Goal: Transaction & Acquisition: Purchase product/service

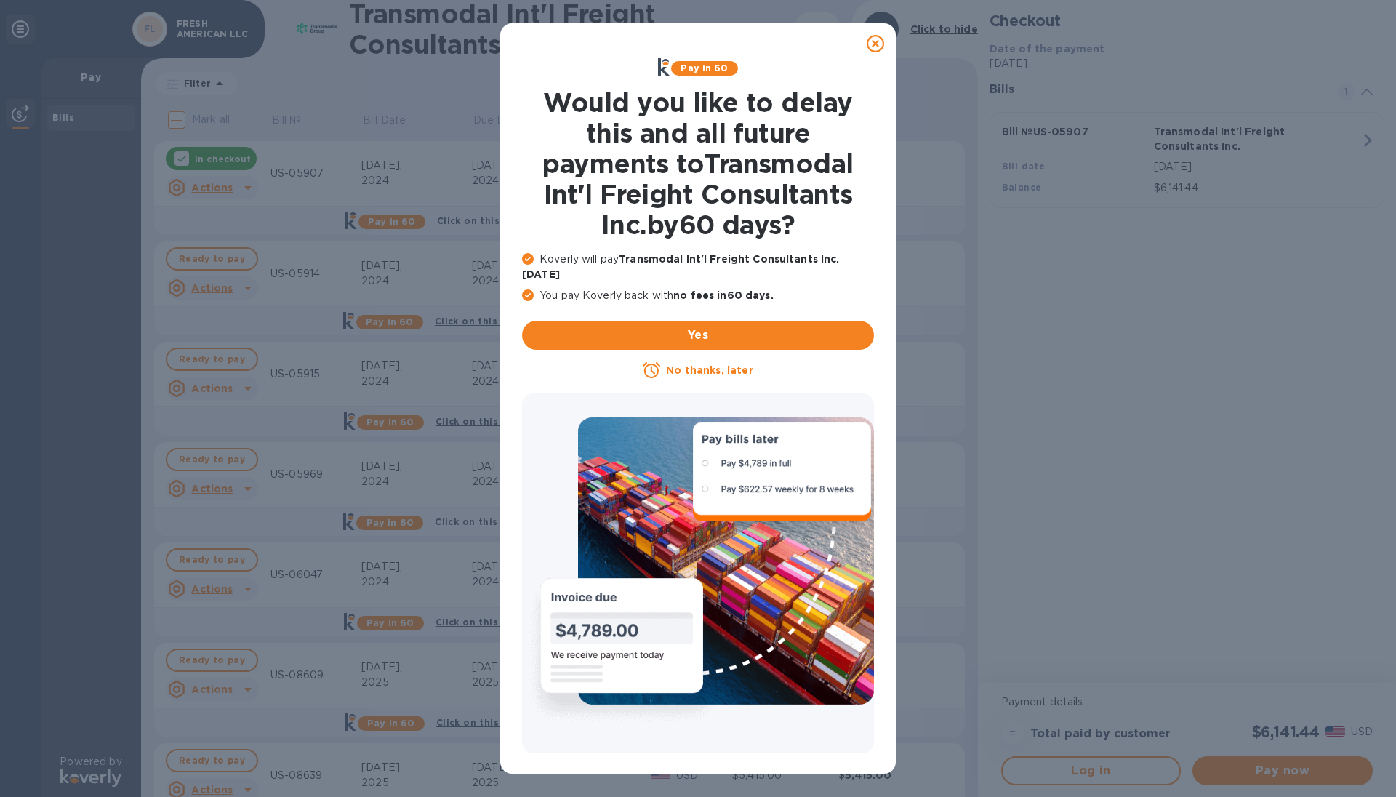
click at [875, 47] on icon at bounding box center [875, 43] width 17 height 17
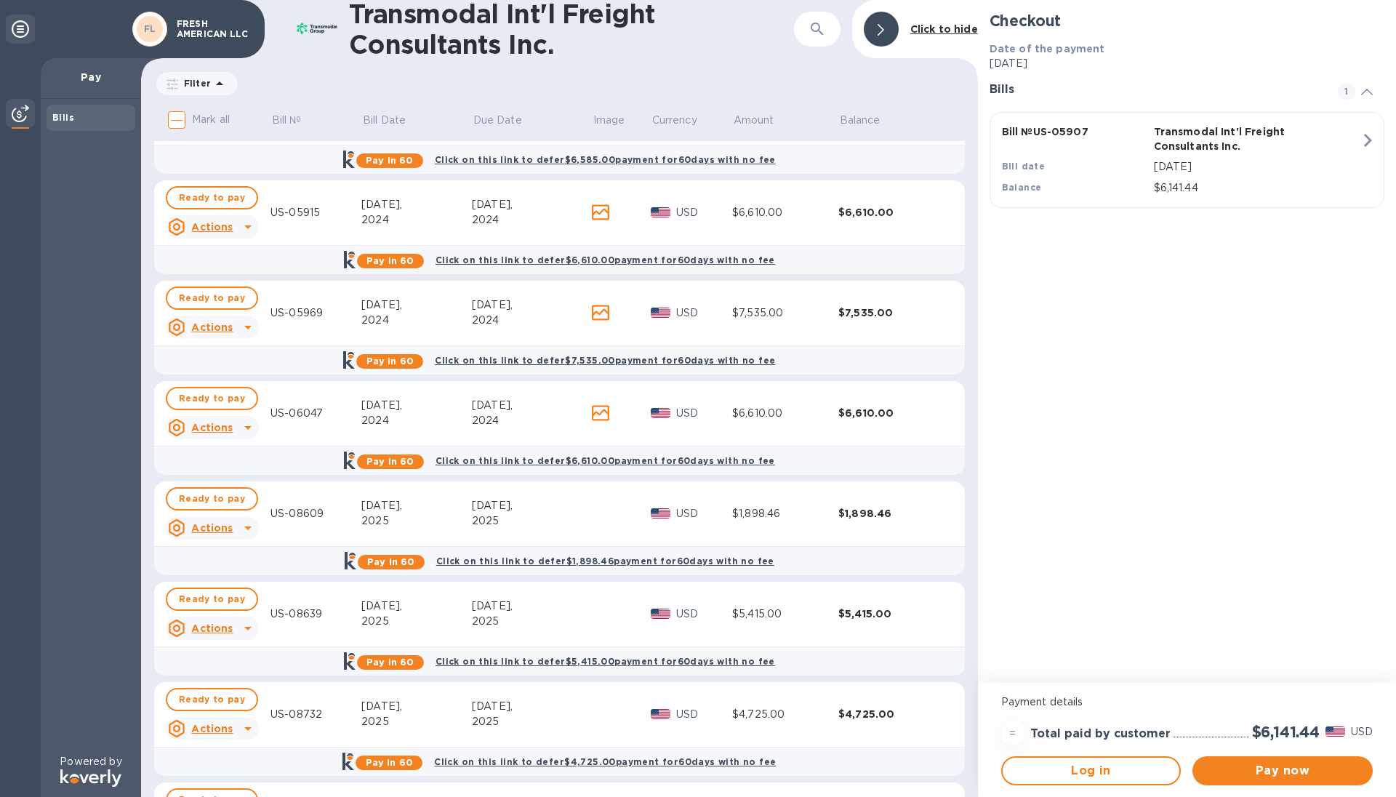
scroll to position [218, 0]
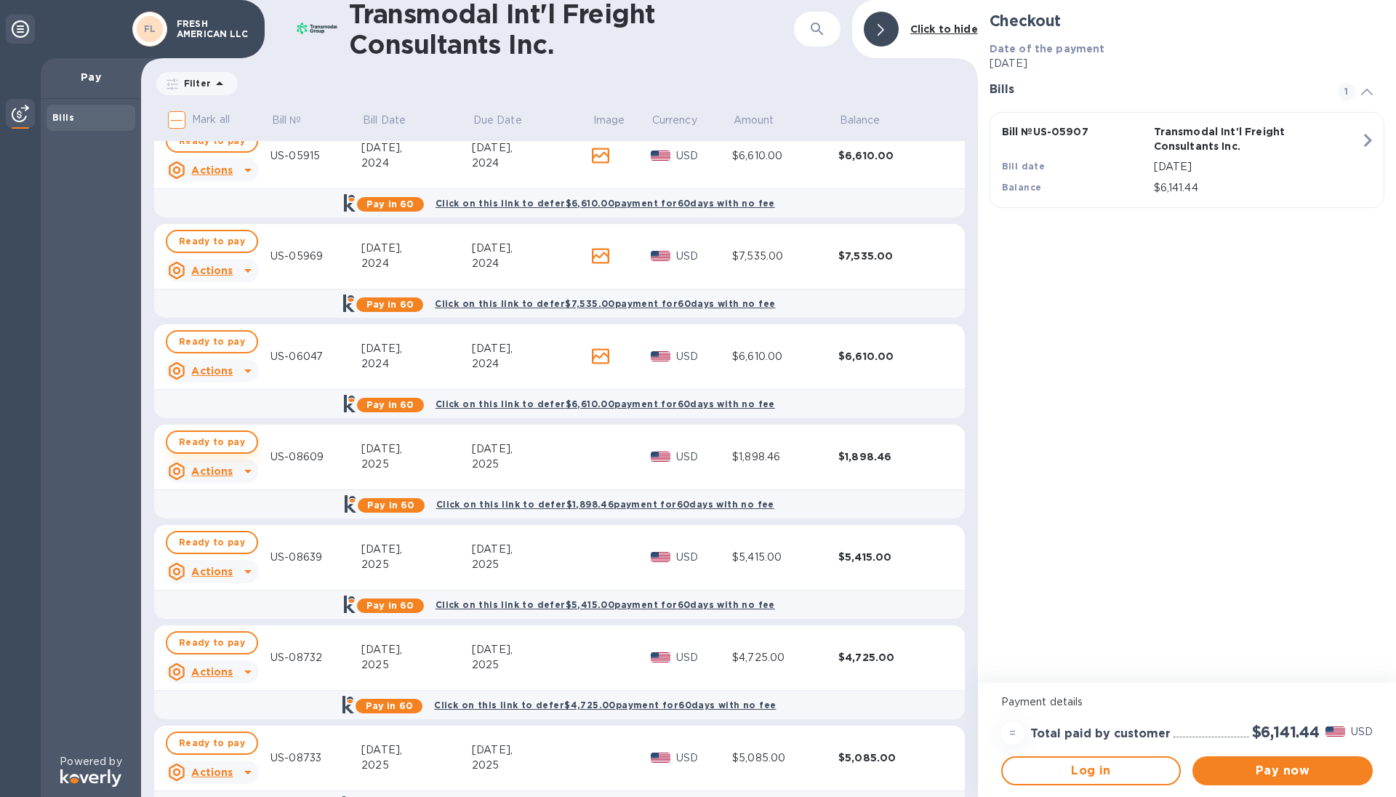
click at [232, 441] on span "Ready to pay" at bounding box center [212, 441] width 66 height 17
click at [1371, 141] on icon "button" at bounding box center [1368, 140] width 8 height 13
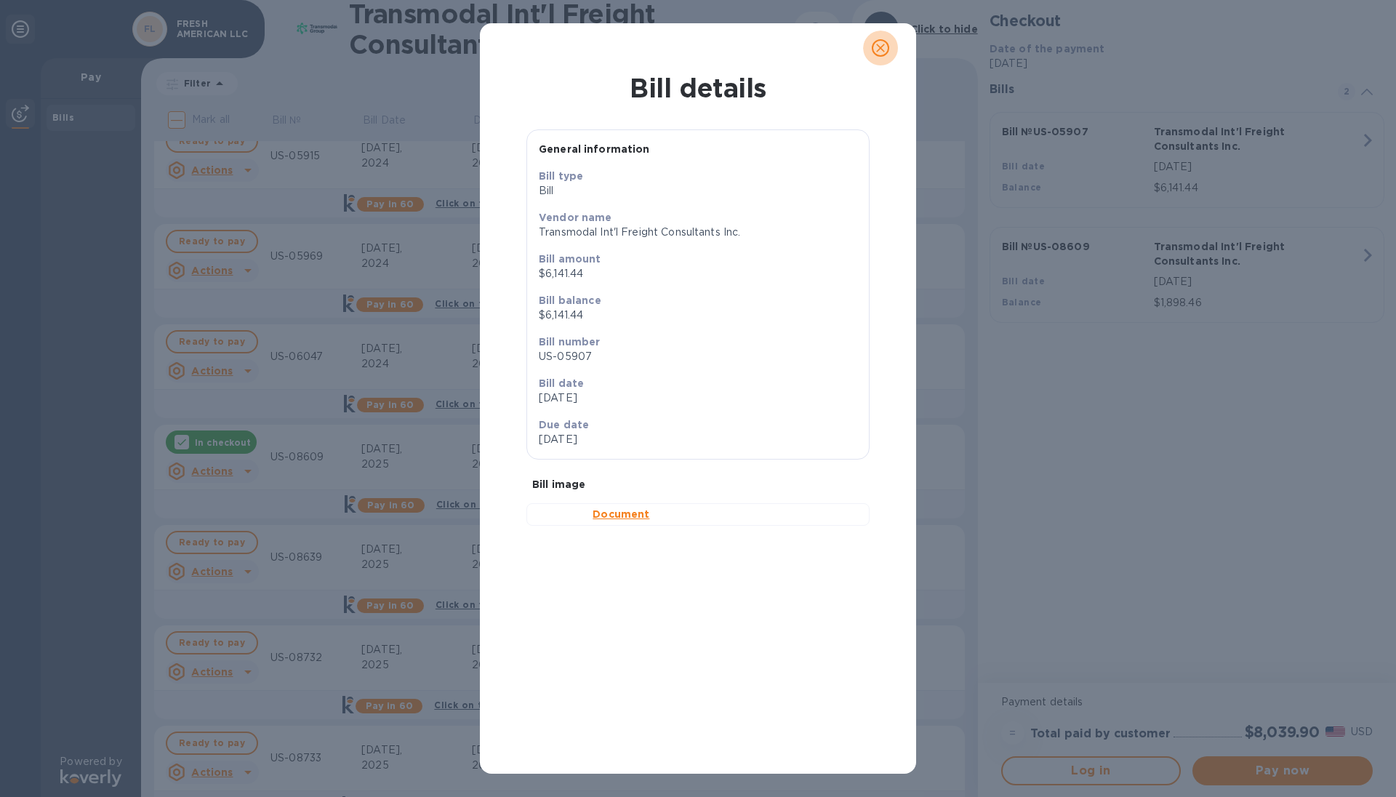
click at [883, 52] on icon "close" at bounding box center [880, 48] width 15 height 15
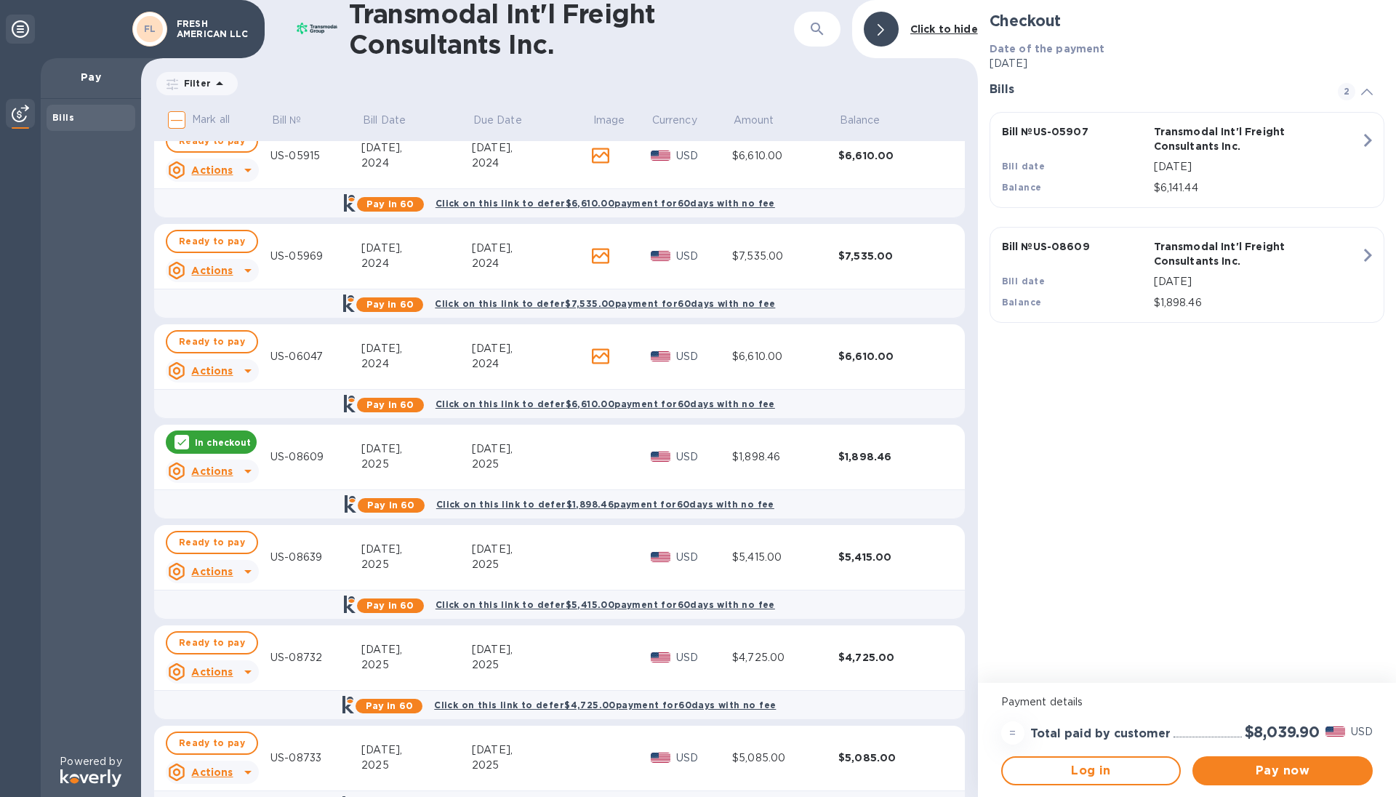
click at [1362, 148] on icon "button" at bounding box center [1368, 140] width 26 height 26
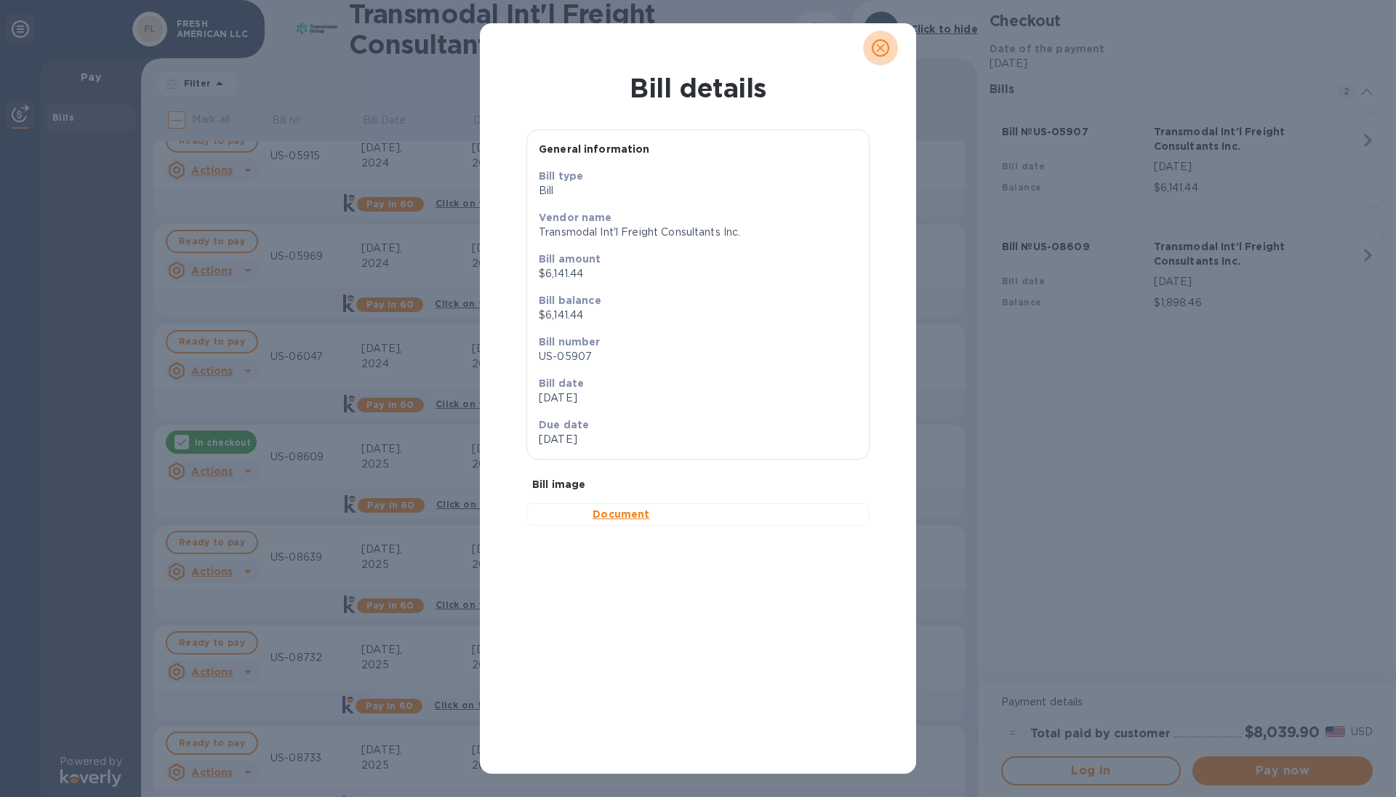
click at [876, 48] on icon "close" at bounding box center [880, 48] width 15 height 15
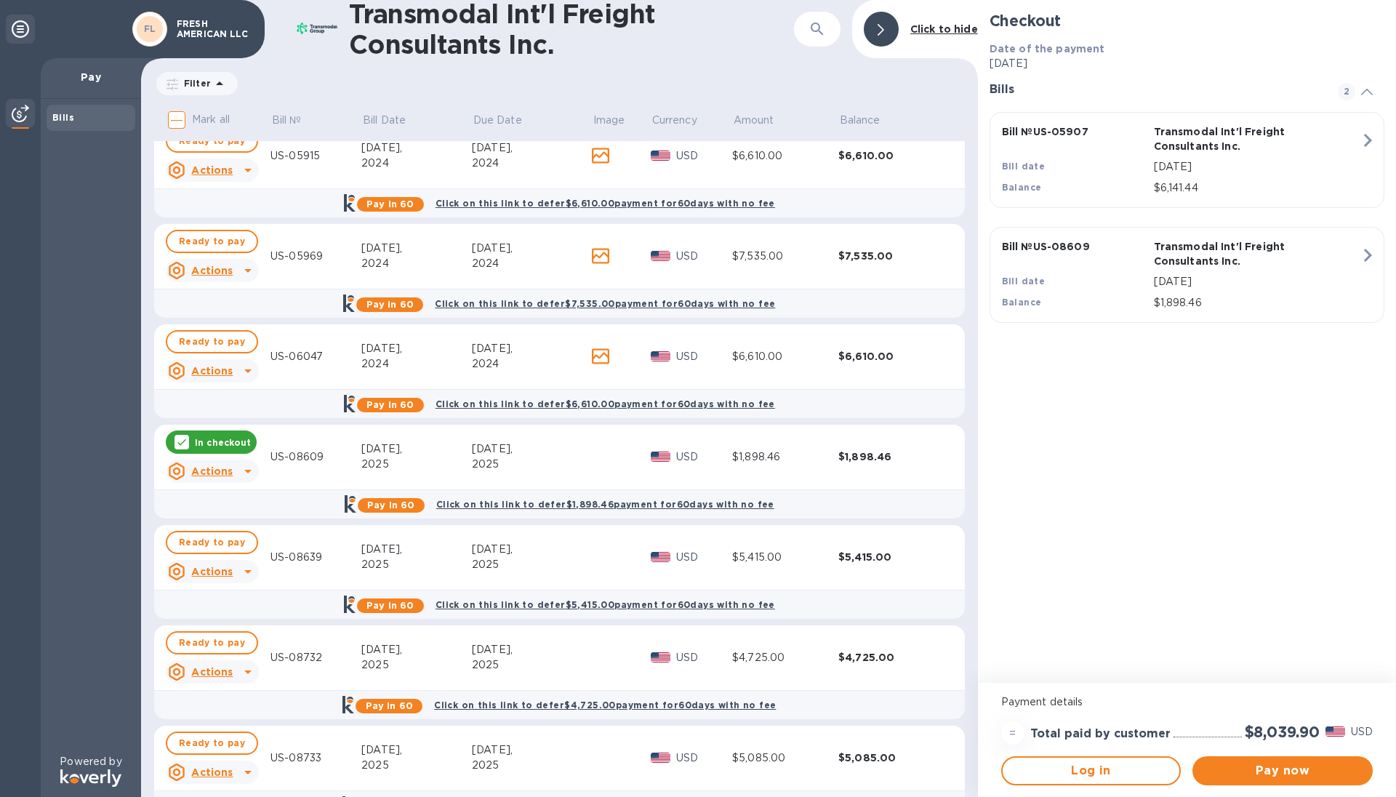
drag, startPoint x: 1109, startPoint y: 158, endPoint x: 1094, endPoint y: 156, distance: 14.6
click at [1094, 156] on div "Bill date" at bounding box center [1075, 166] width 152 height 21
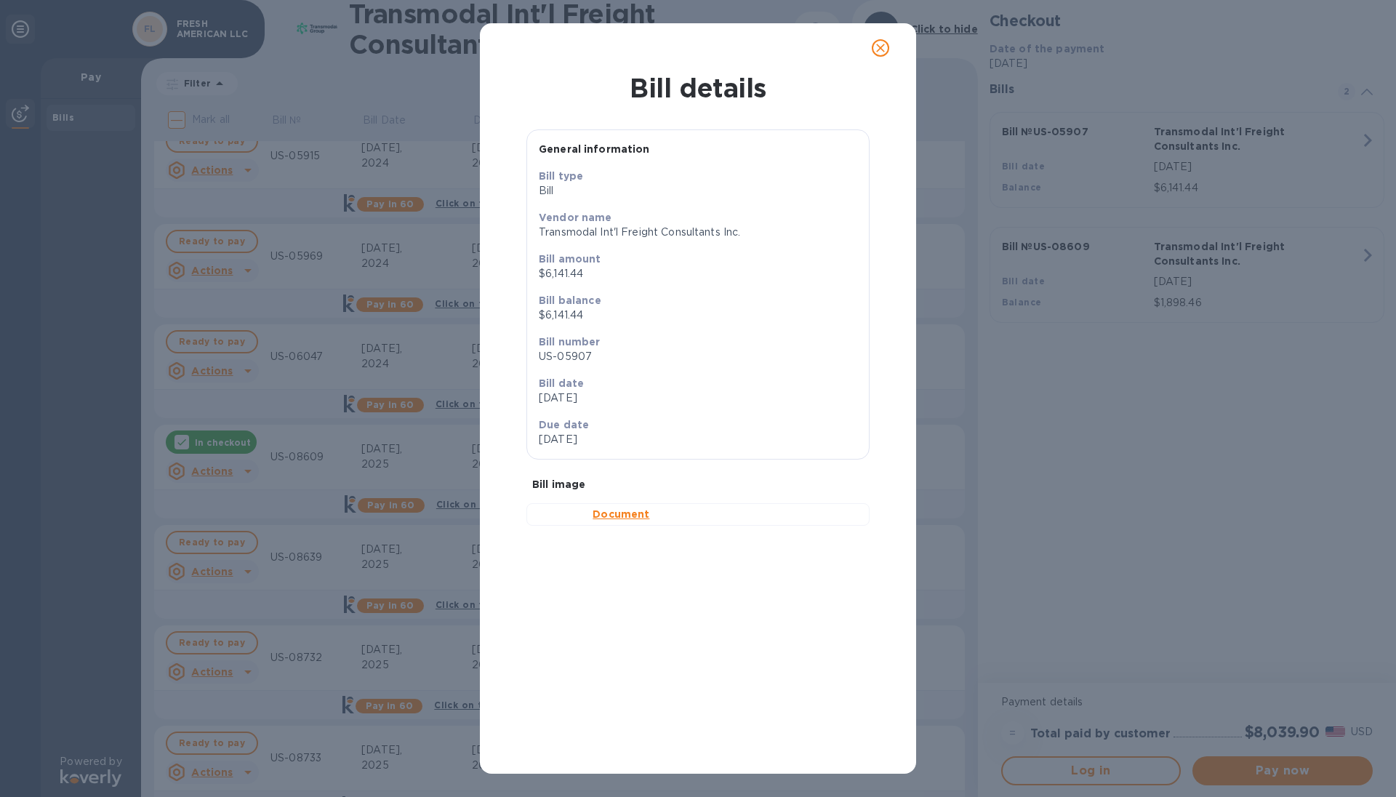
click at [876, 50] on icon "close" at bounding box center [880, 48] width 15 height 15
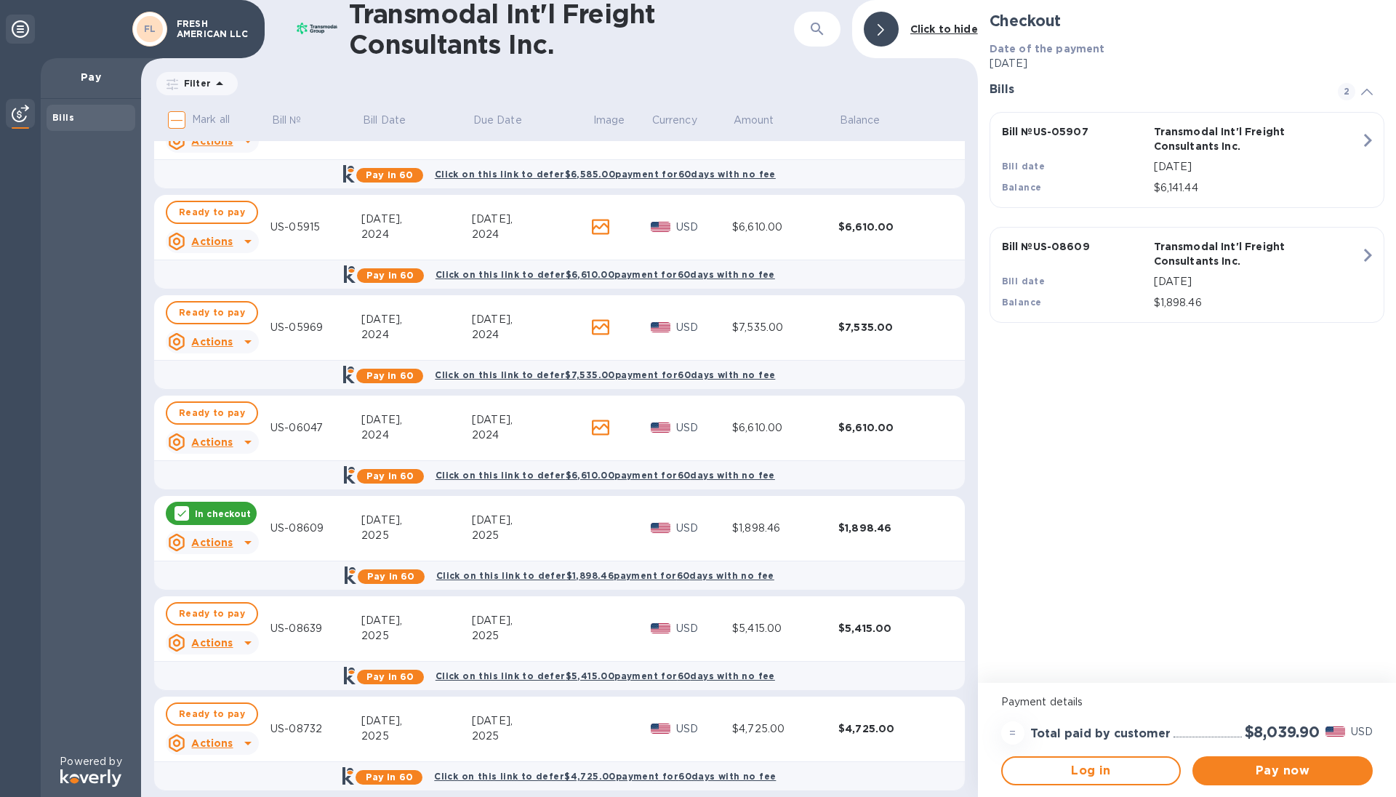
scroll to position [0, 0]
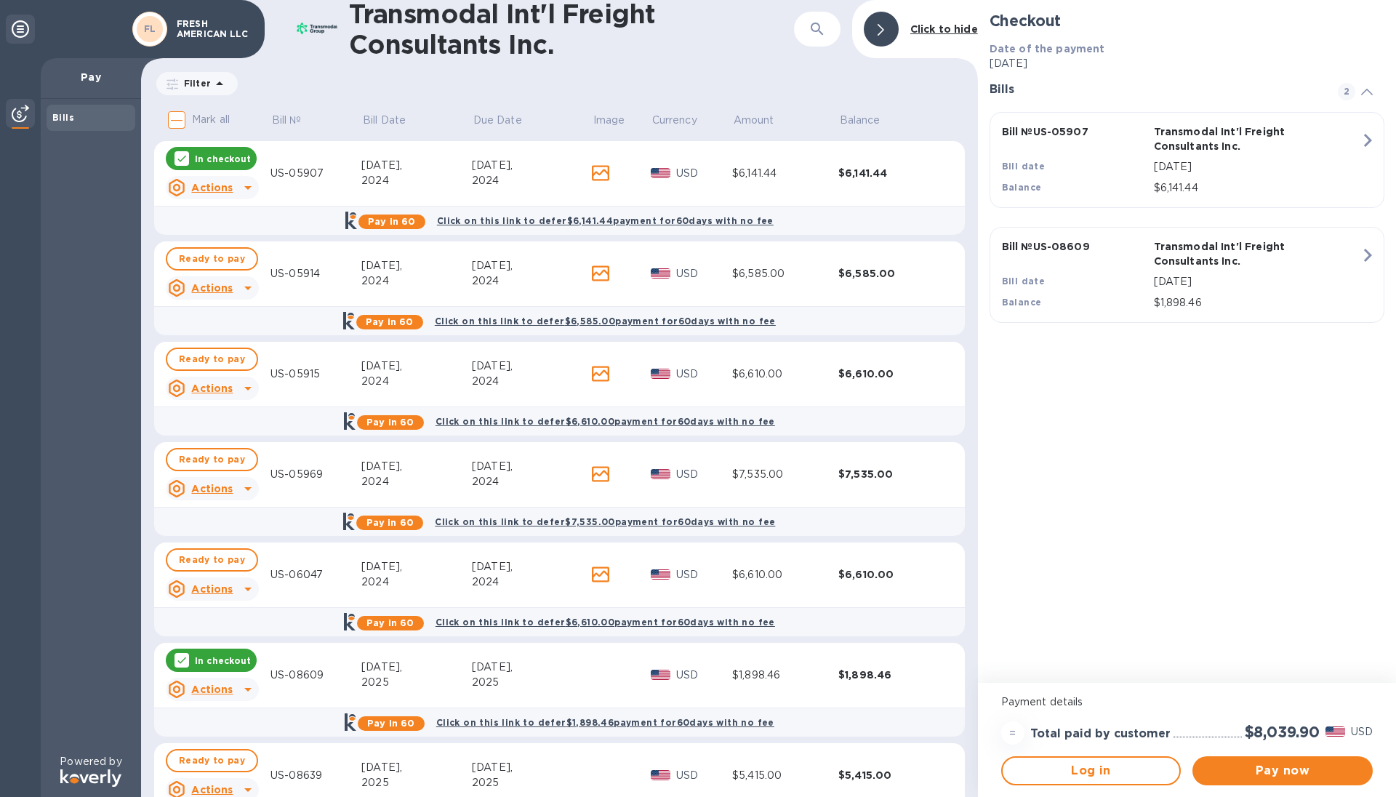
click at [177, 159] on icon at bounding box center [182, 159] width 12 height 12
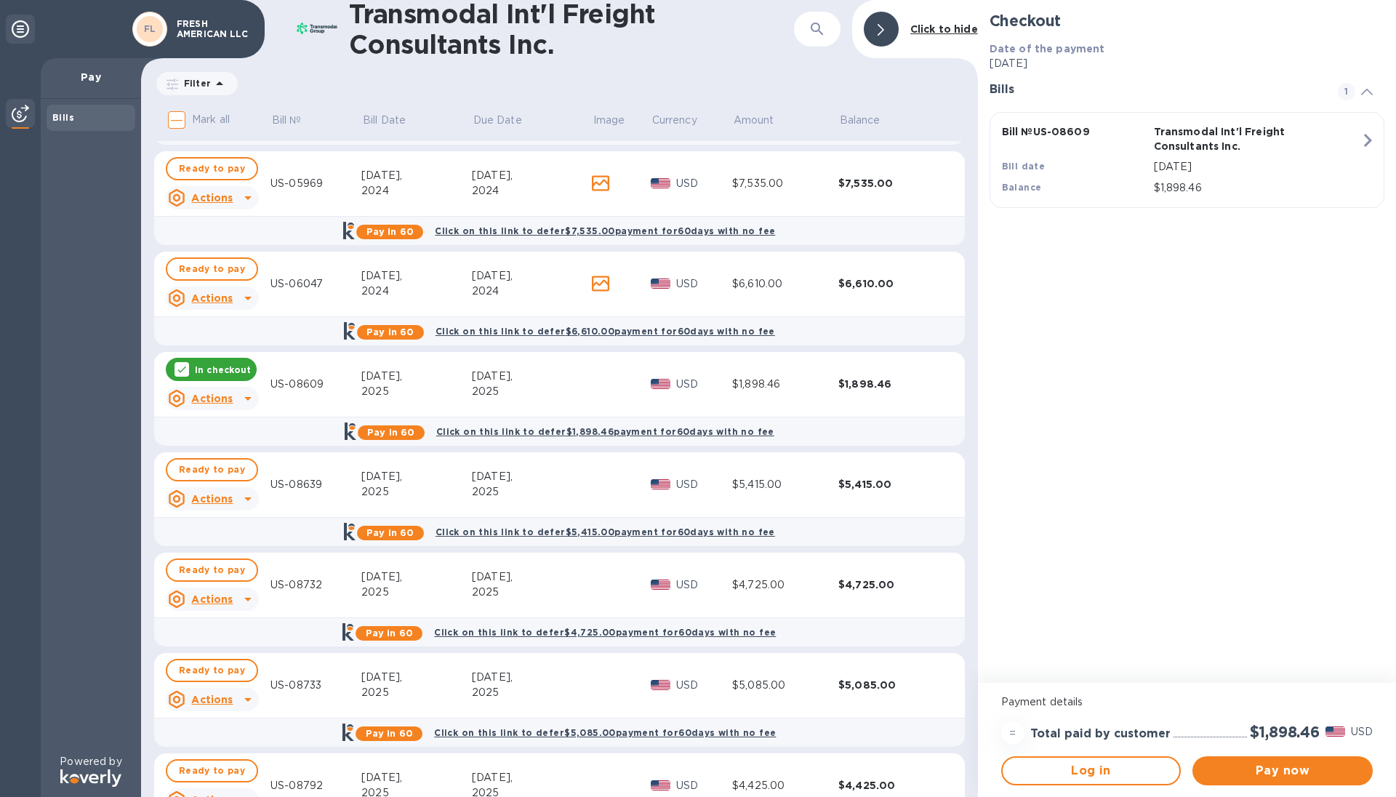
scroll to position [361, 0]
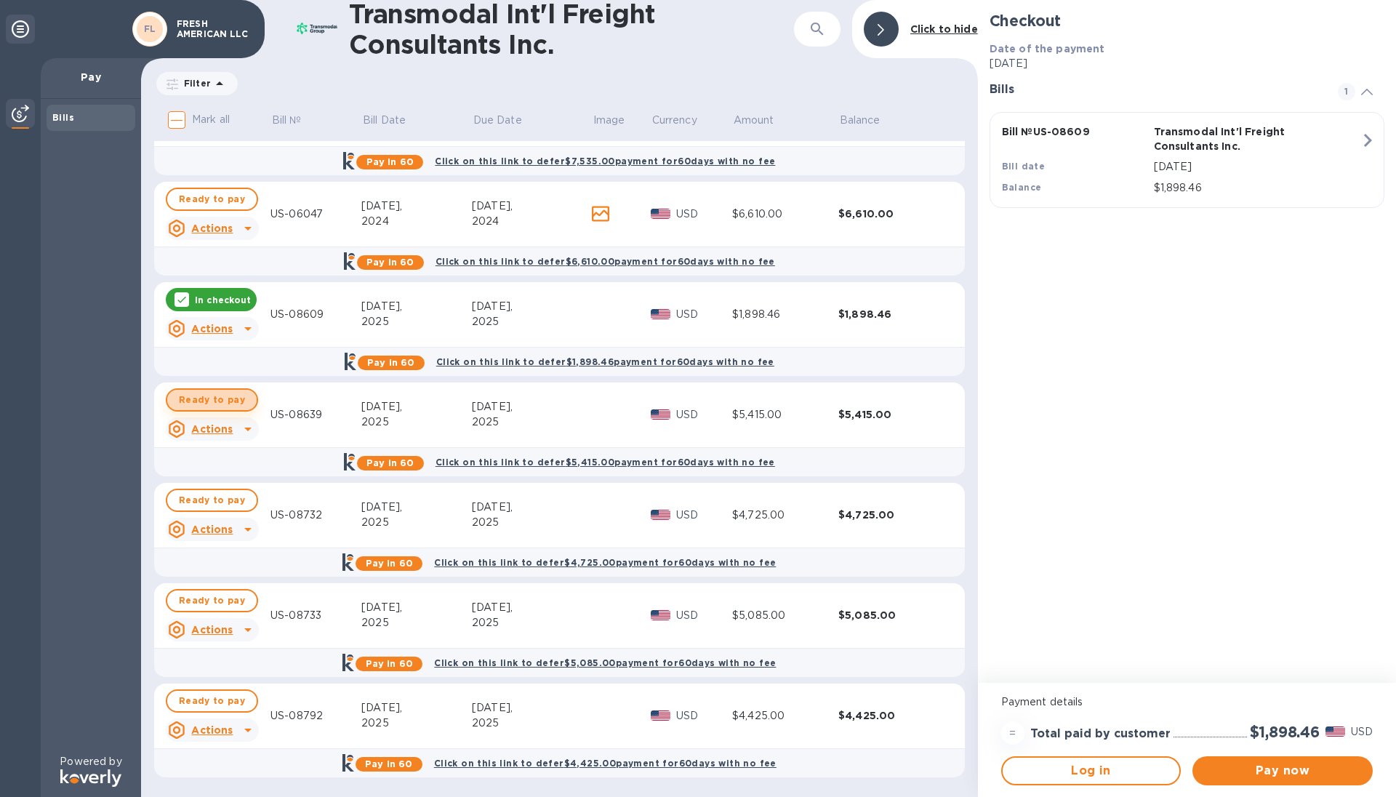
click at [229, 402] on span "Ready to pay" at bounding box center [212, 399] width 66 height 17
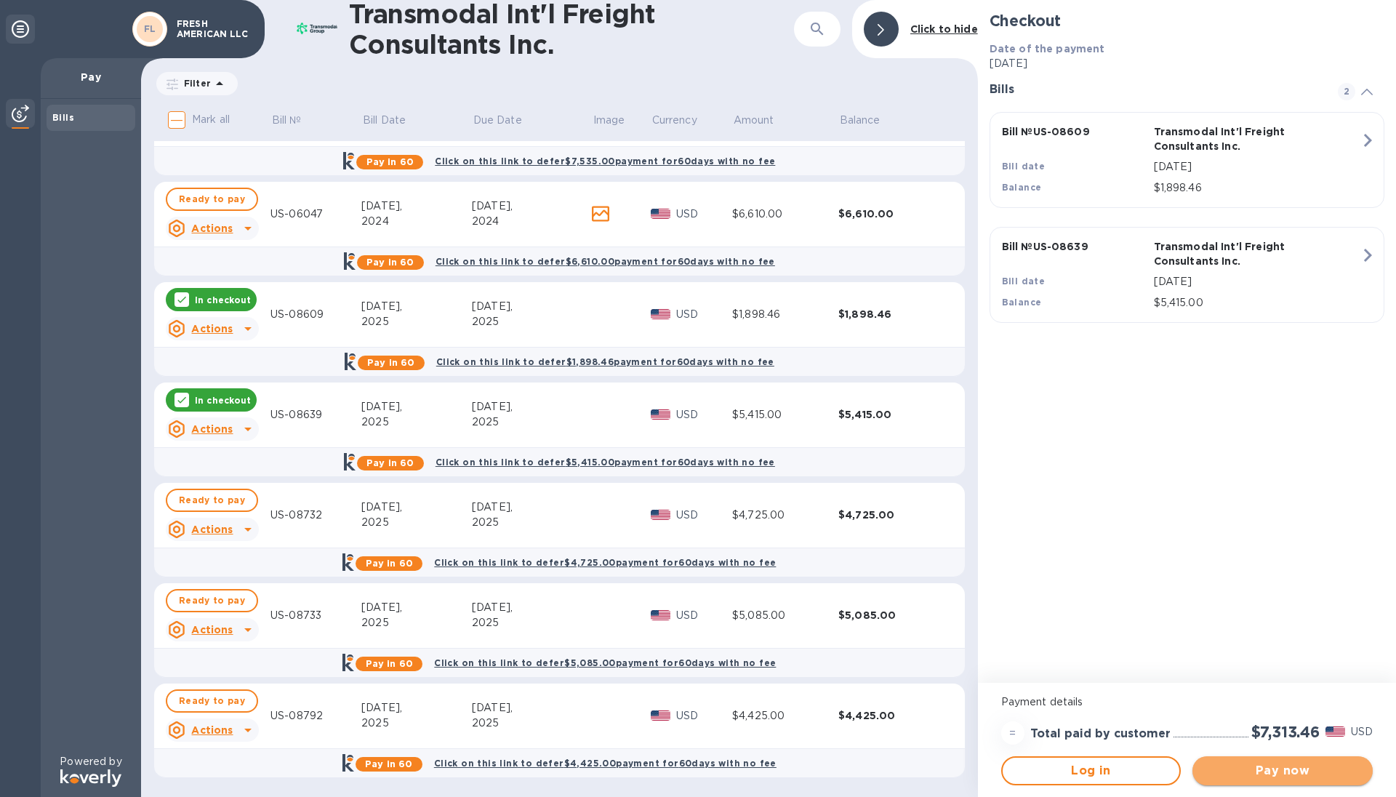
click at [1256, 777] on span "Pay now" at bounding box center [1282, 770] width 157 height 17
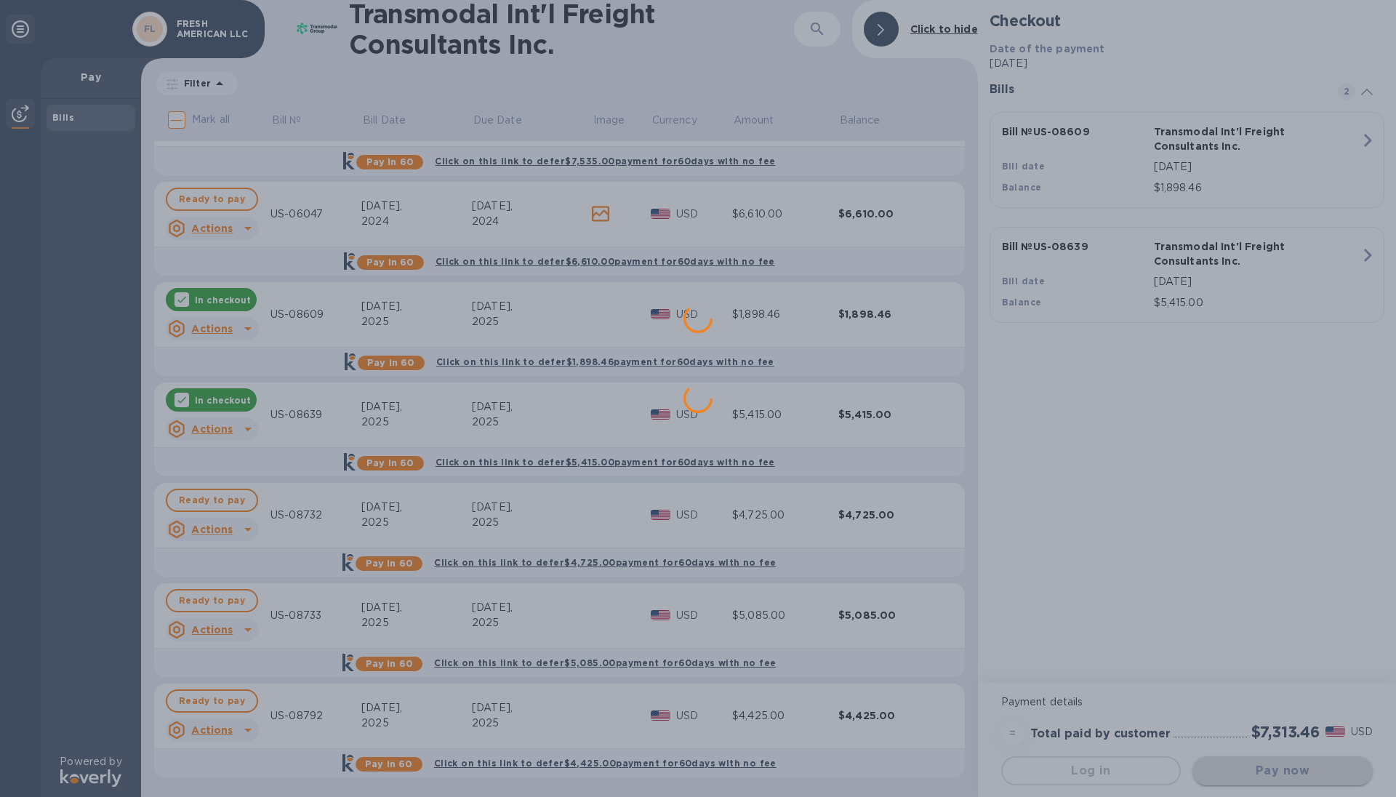
scroll to position [0, 0]
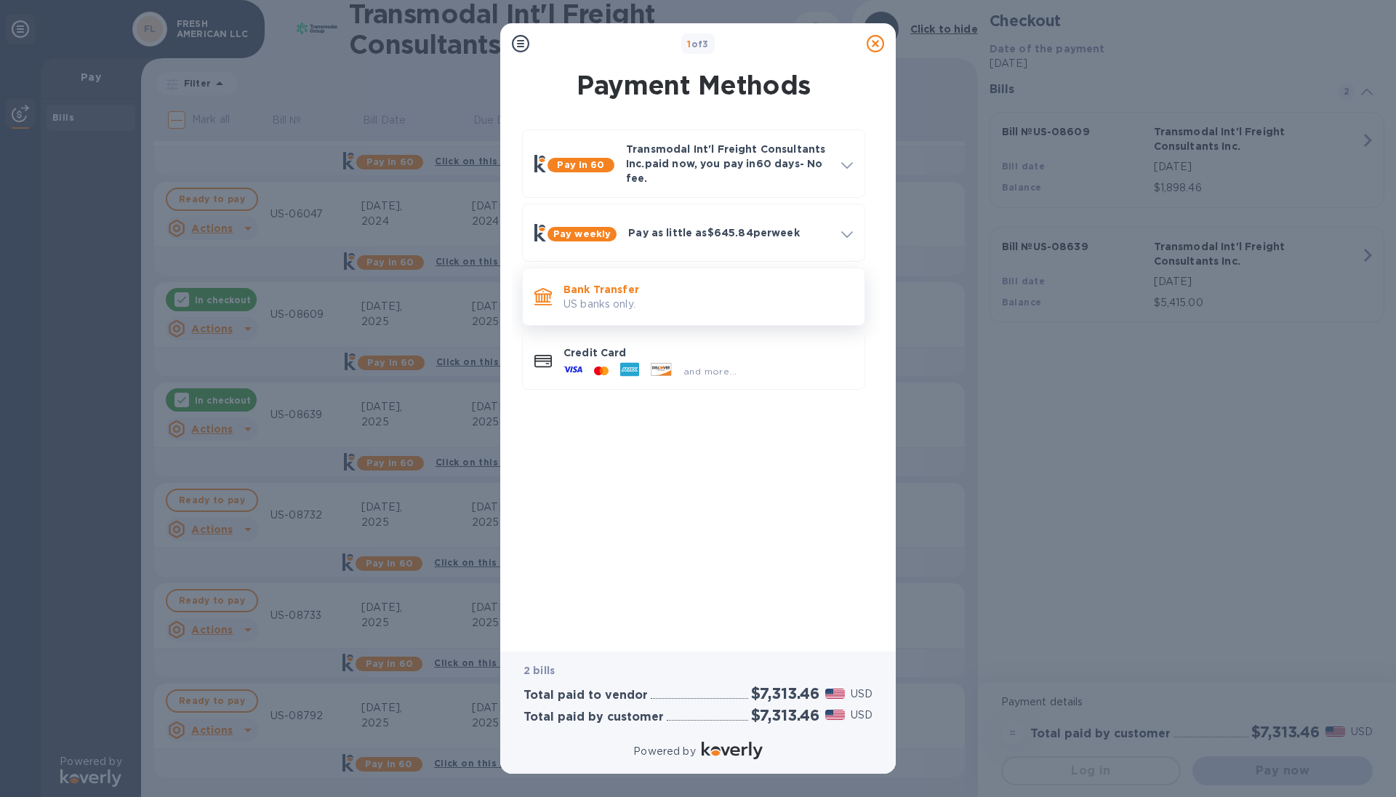
click at [698, 314] on div "Bank Transfer US banks only." at bounding box center [708, 296] width 301 height 41
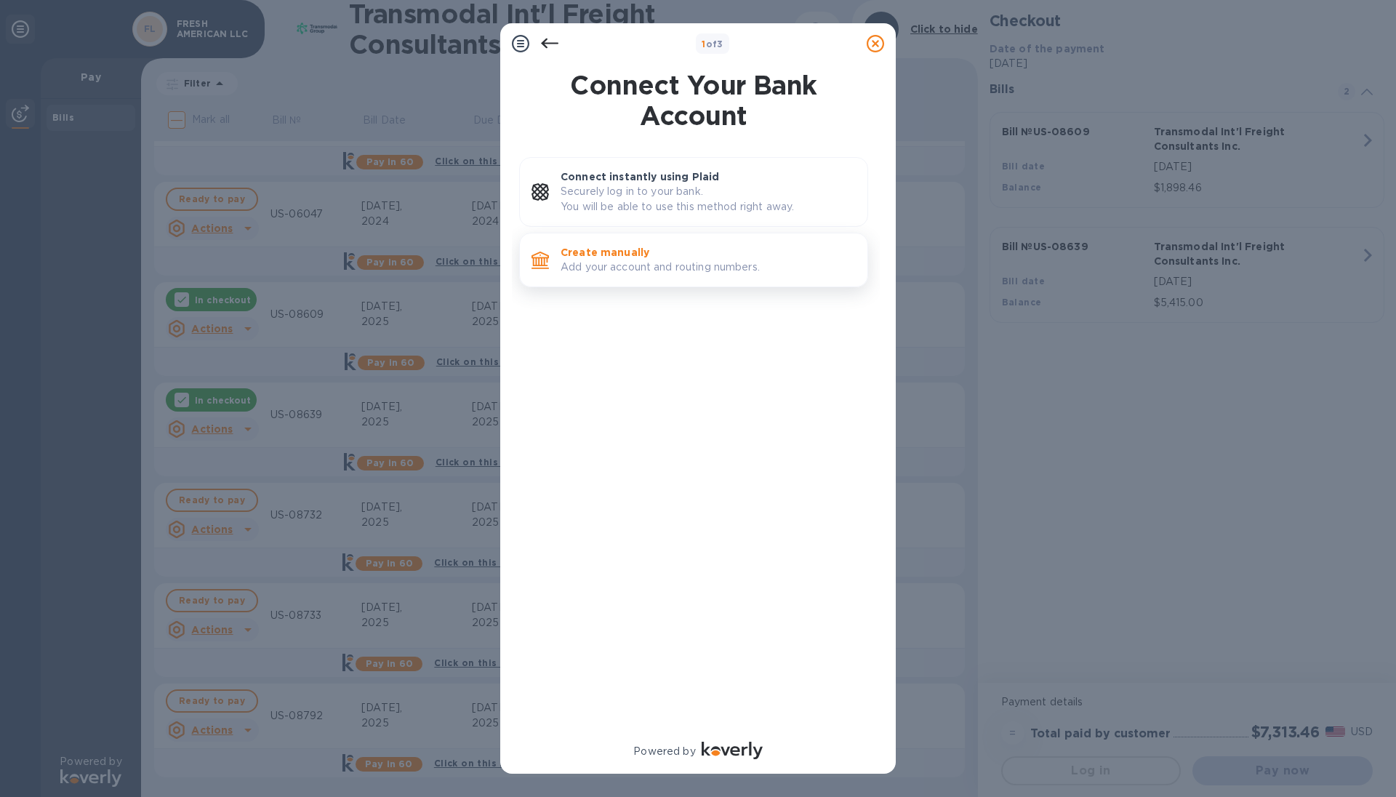
click at [680, 271] on p "Add your account and routing numbers." at bounding box center [708, 267] width 295 height 15
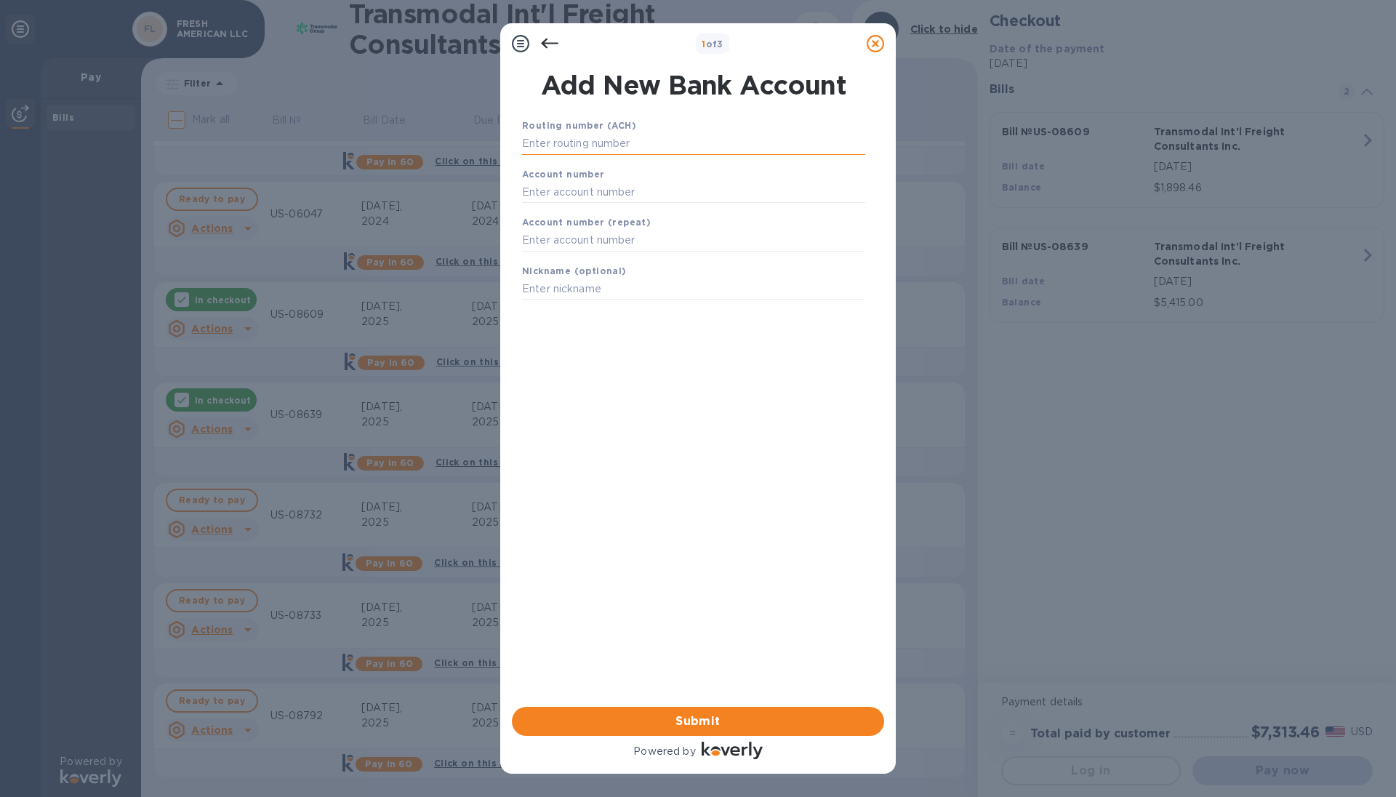
click at [697, 144] on input "text" at bounding box center [693, 144] width 343 height 22
type input "021000021"
click at [668, 216] on input "text" at bounding box center [693, 210] width 343 height 22
type input "579057780"
click at [667, 264] on input "text" at bounding box center [693, 259] width 343 height 22
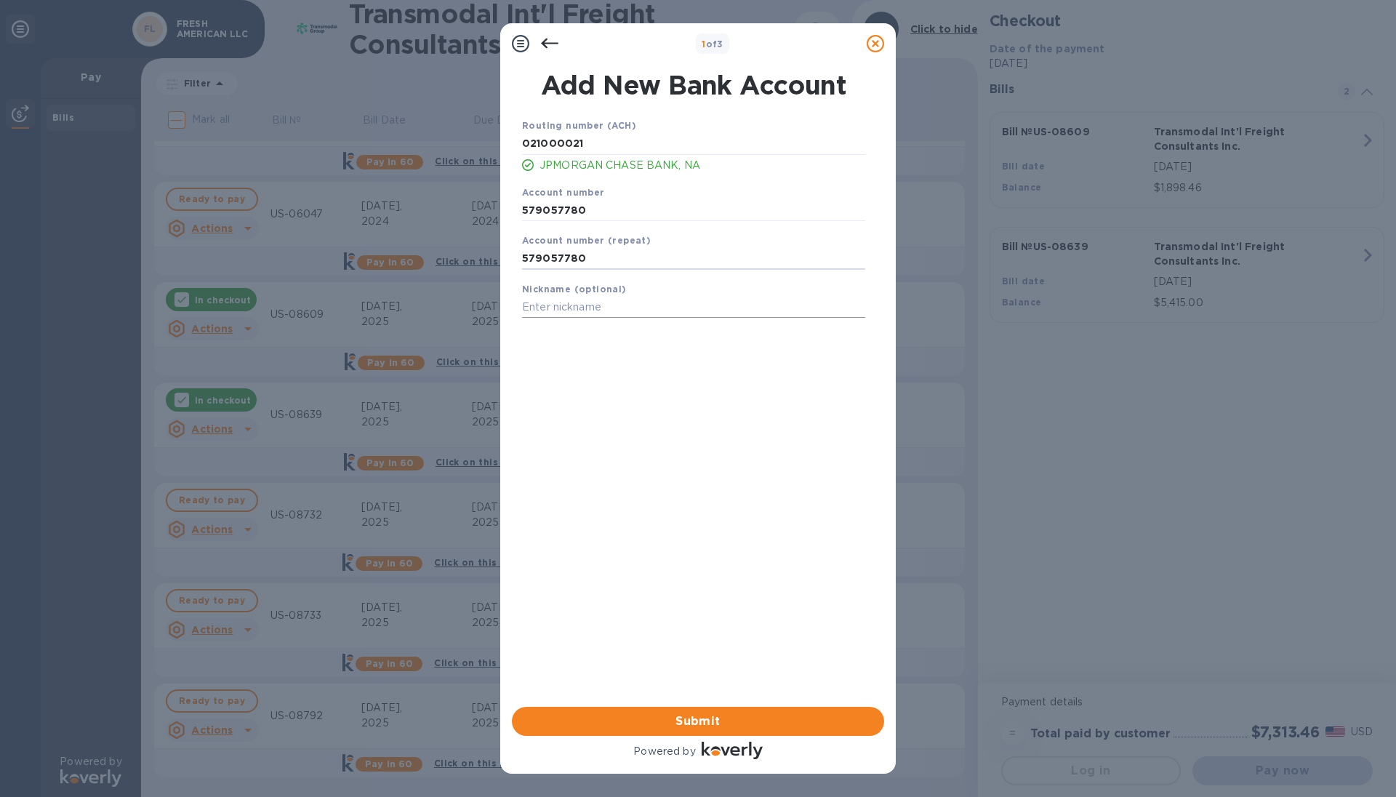
type input "579057780"
click at [650, 305] on input "text" at bounding box center [693, 308] width 343 height 22
type input "G"
type input "Fresh American LLC"
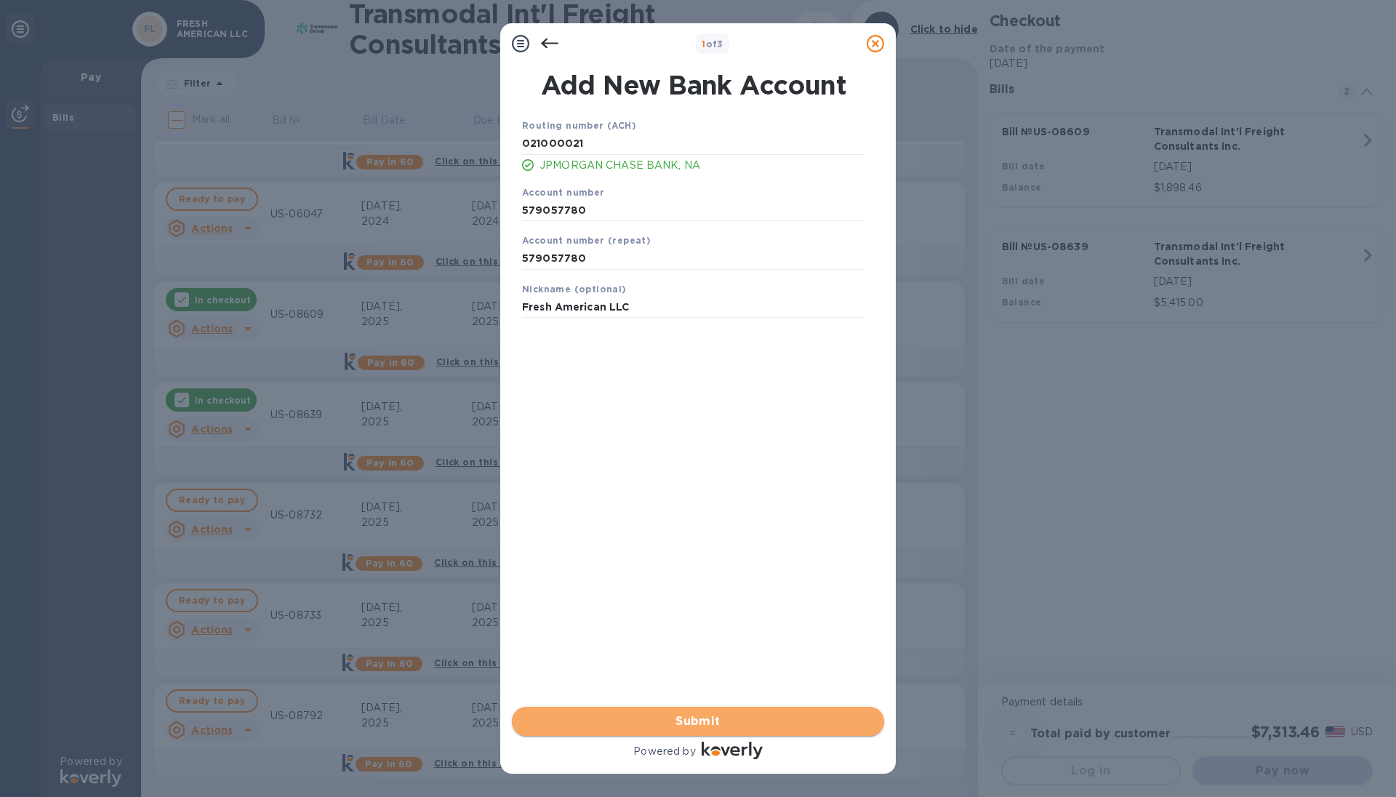
click at [793, 719] on span "Submit" at bounding box center [698, 721] width 349 height 17
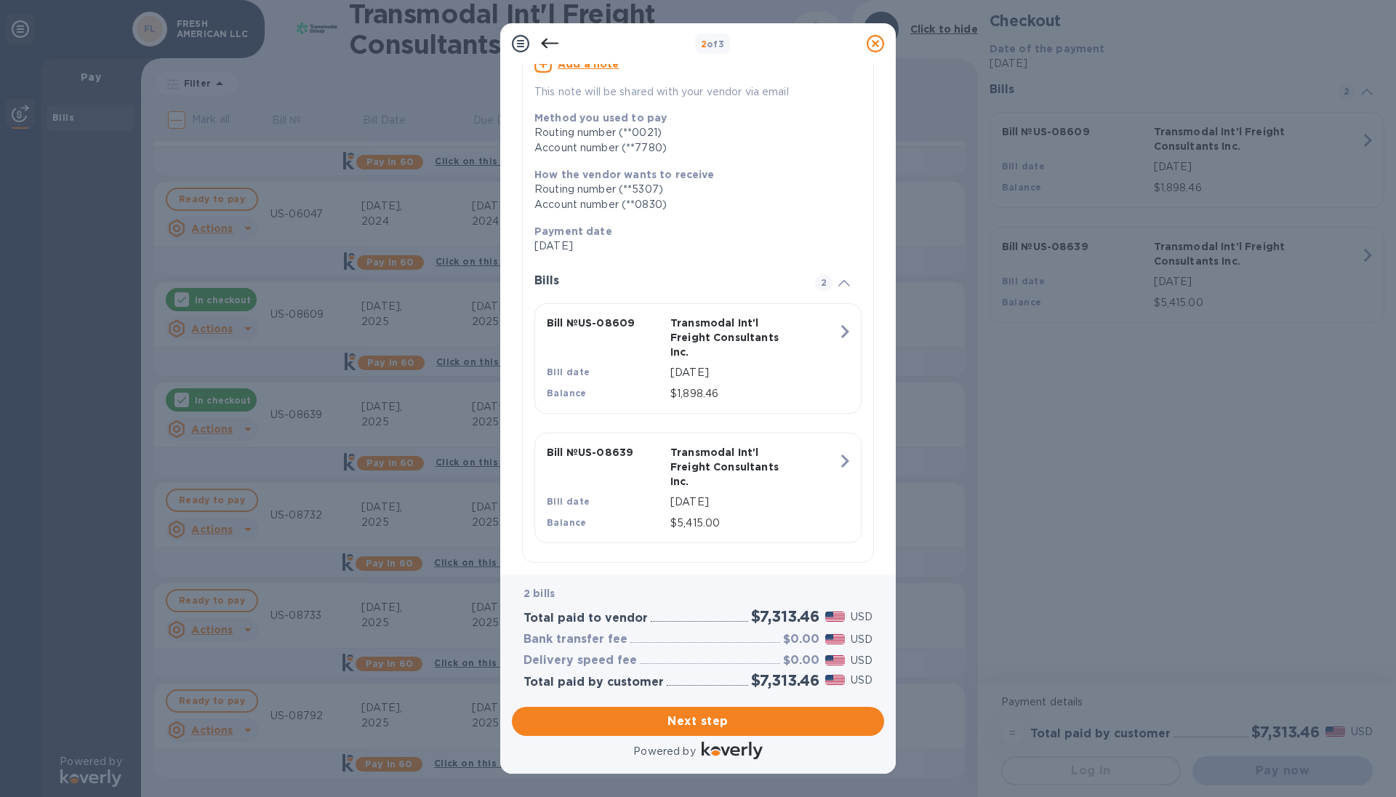
scroll to position [170, 0]
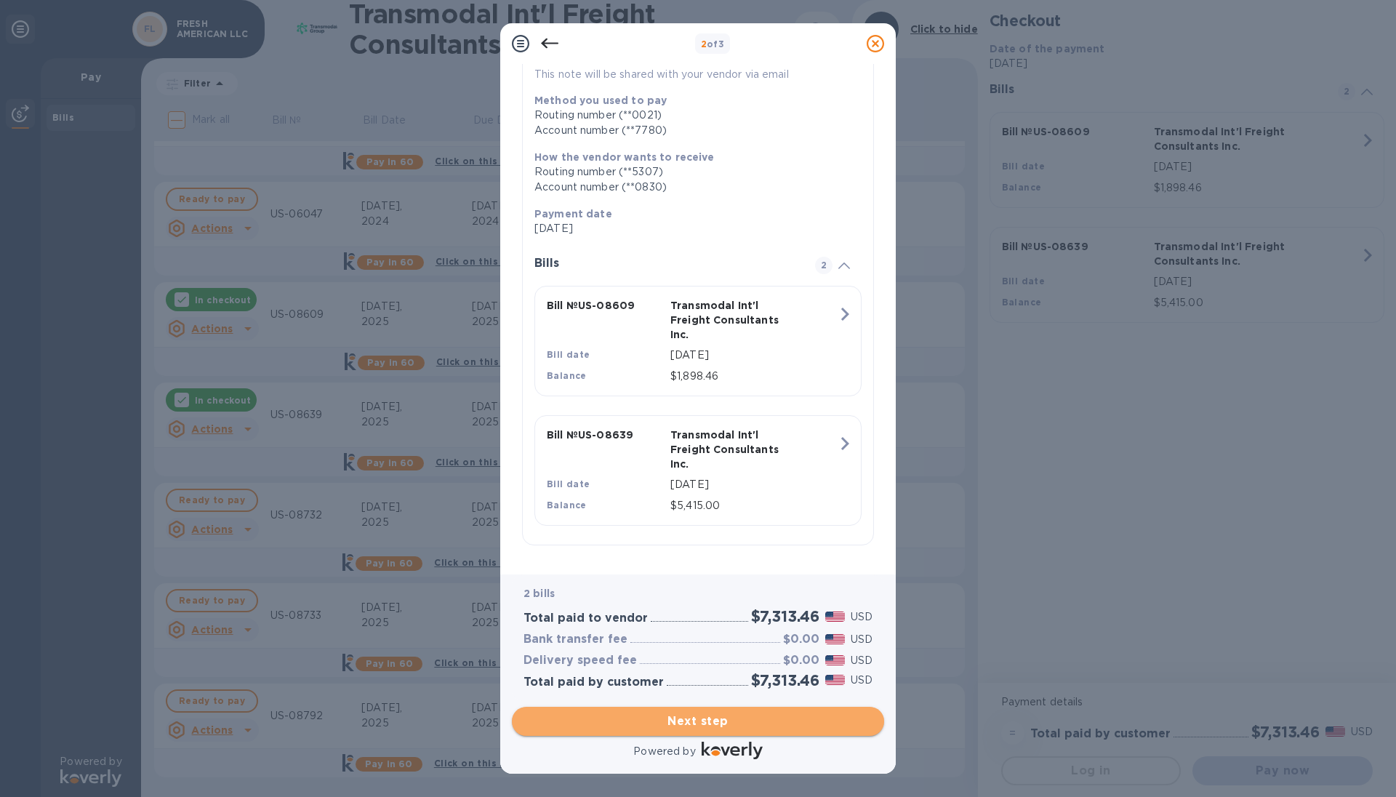
click at [570, 721] on span "Next step" at bounding box center [698, 721] width 349 height 17
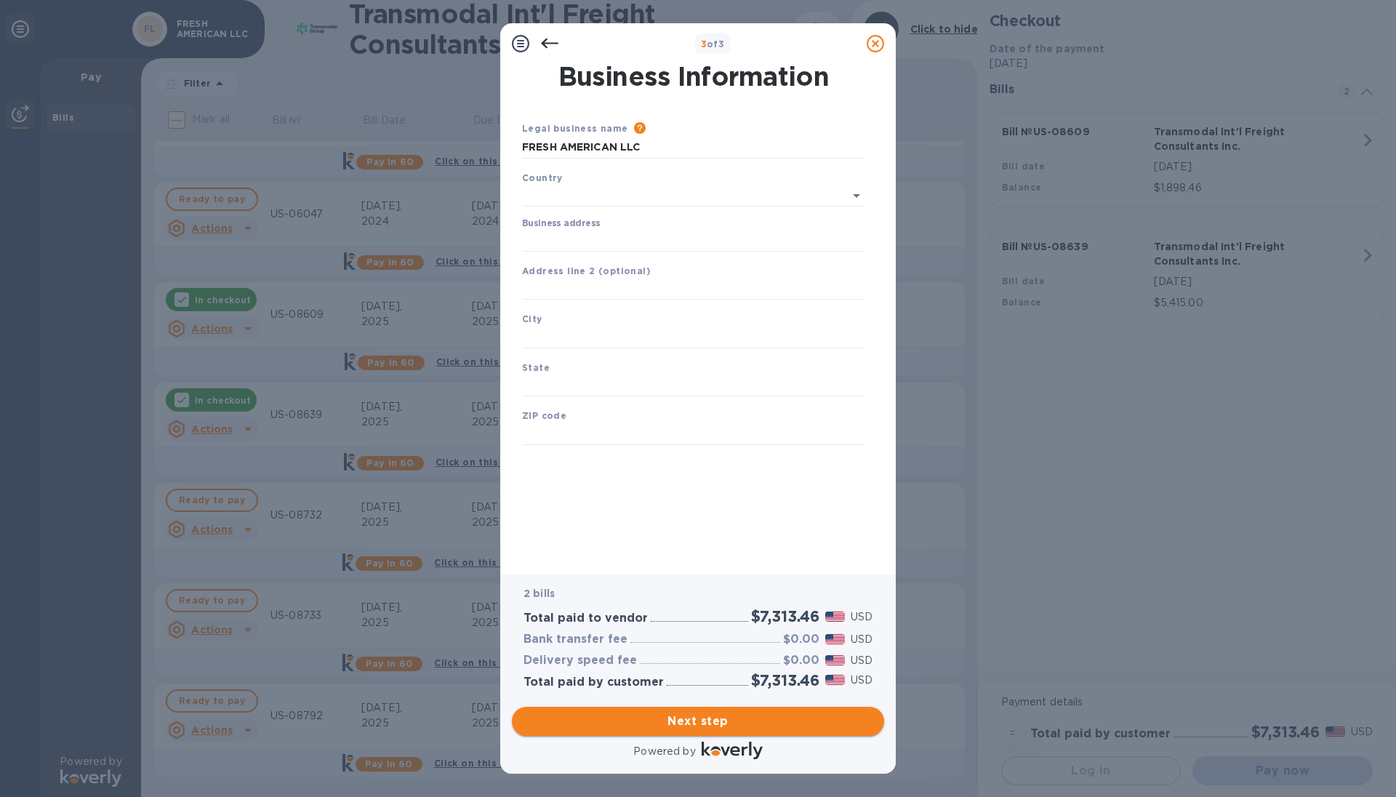
type input "[GEOGRAPHIC_DATA]"
click at [664, 244] on input "Business address" at bounding box center [693, 238] width 343 height 22
click at [665, 238] on input "Business address" at bounding box center [693, 238] width 343 height 22
click at [691, 240] on input "Business address" at bounding box center [693, 238] width 343 height 22
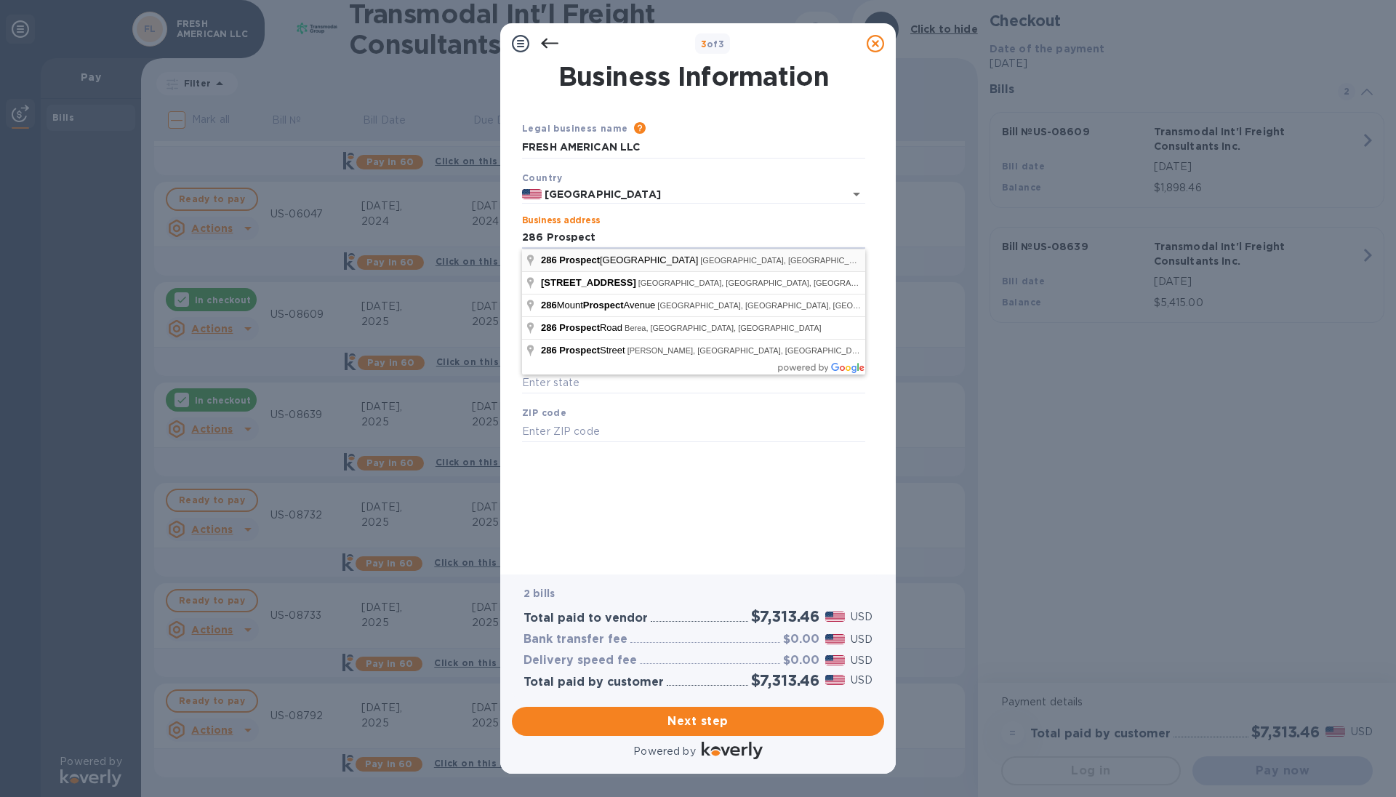
type input "[STREET_ADDRESS]"
type input "[GEOGRAPHIC_DATA]"
type input "NJ"
type input "08512"
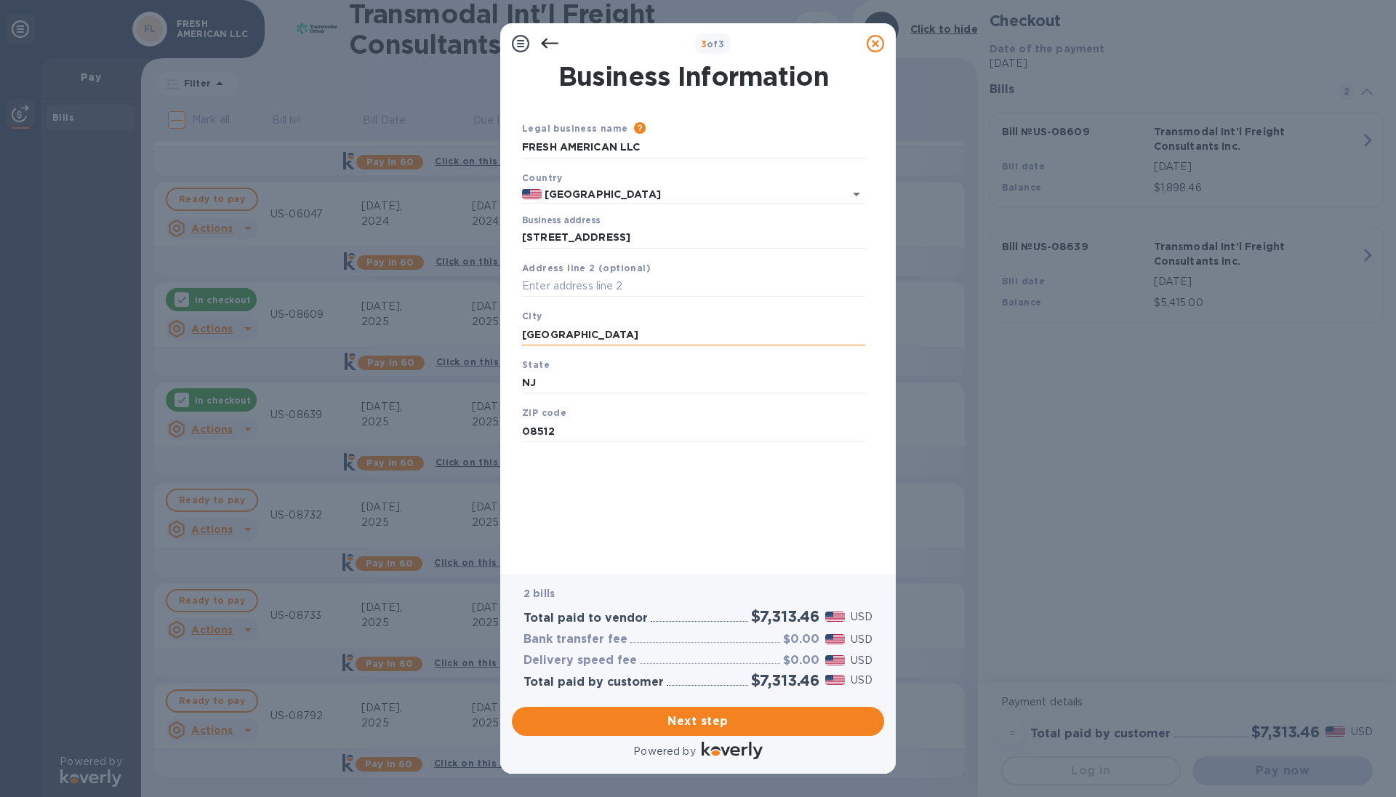
click at [660, 339] on input "[GEOGRAPHIC_DATA]" at bounding box center [693, 335] width 343 height 22
drag, startPoint x: 578, startPoint y: 336, endPoint x: 482, endPoint y: 332, distance: 96.1
click at [482, 332] on div "3 of 3 Business Information Legal business name Please provide the legal name t…" at bounding box center [698, 398] width 1396 height 797
type input "Cranbury"
click at [675, 497] on div "Business Information Legal business name Please provide the legal name that app…" at bounding box center [698, 309] width 358 height 490
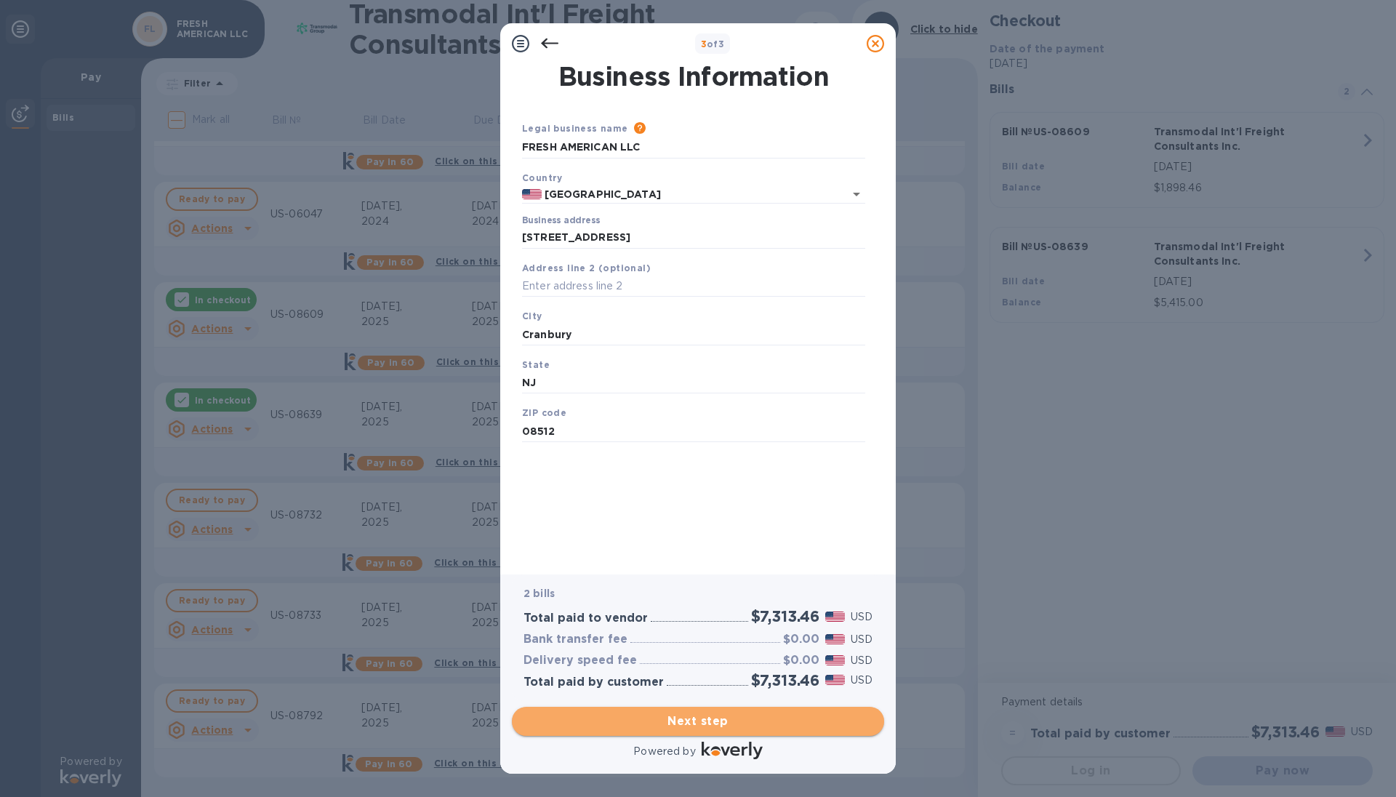
click at [671, 720] on span "Next step" at bounding box center [698, 721] width 349 height 17
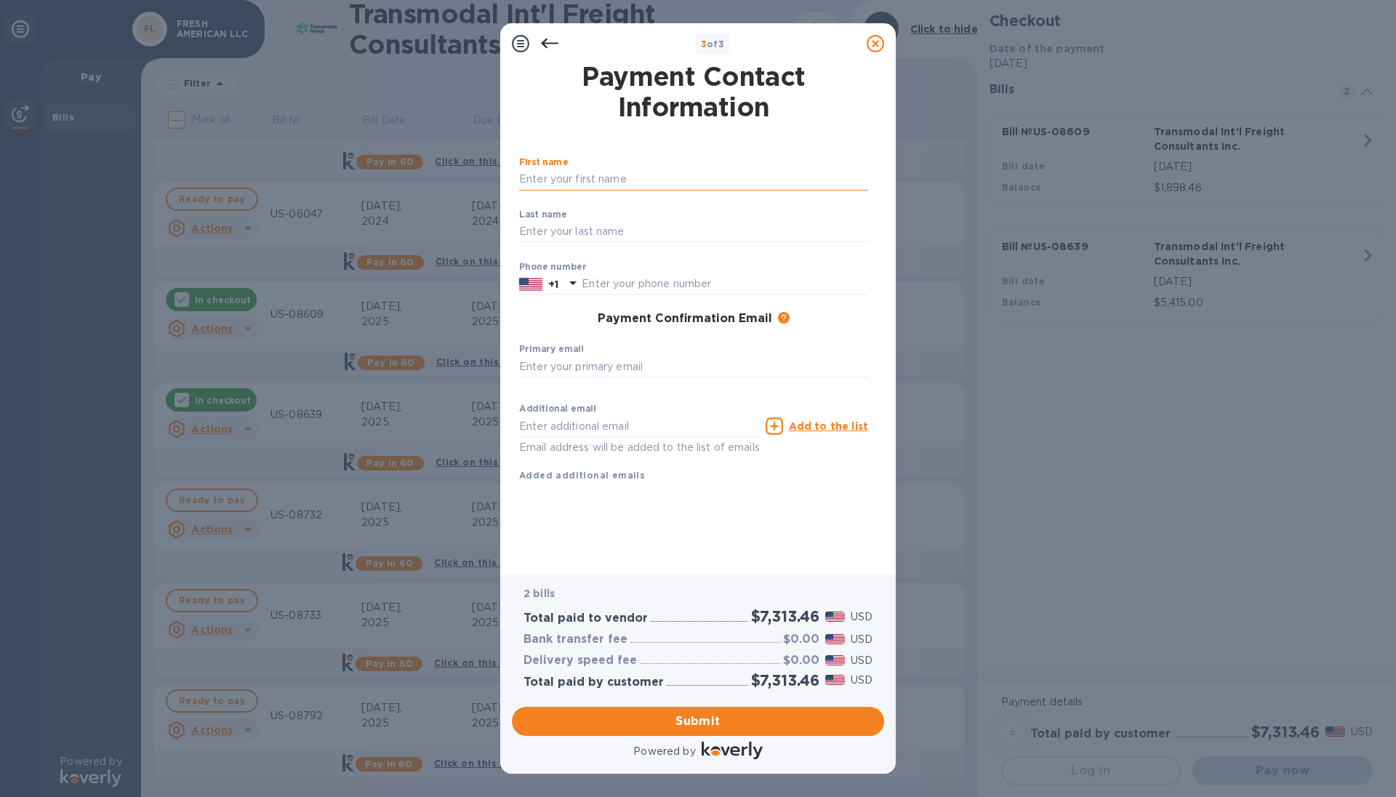
click at [590, 176] on input "text" at bounding box center [693, 180] width 349 height 22
type input "chastity"
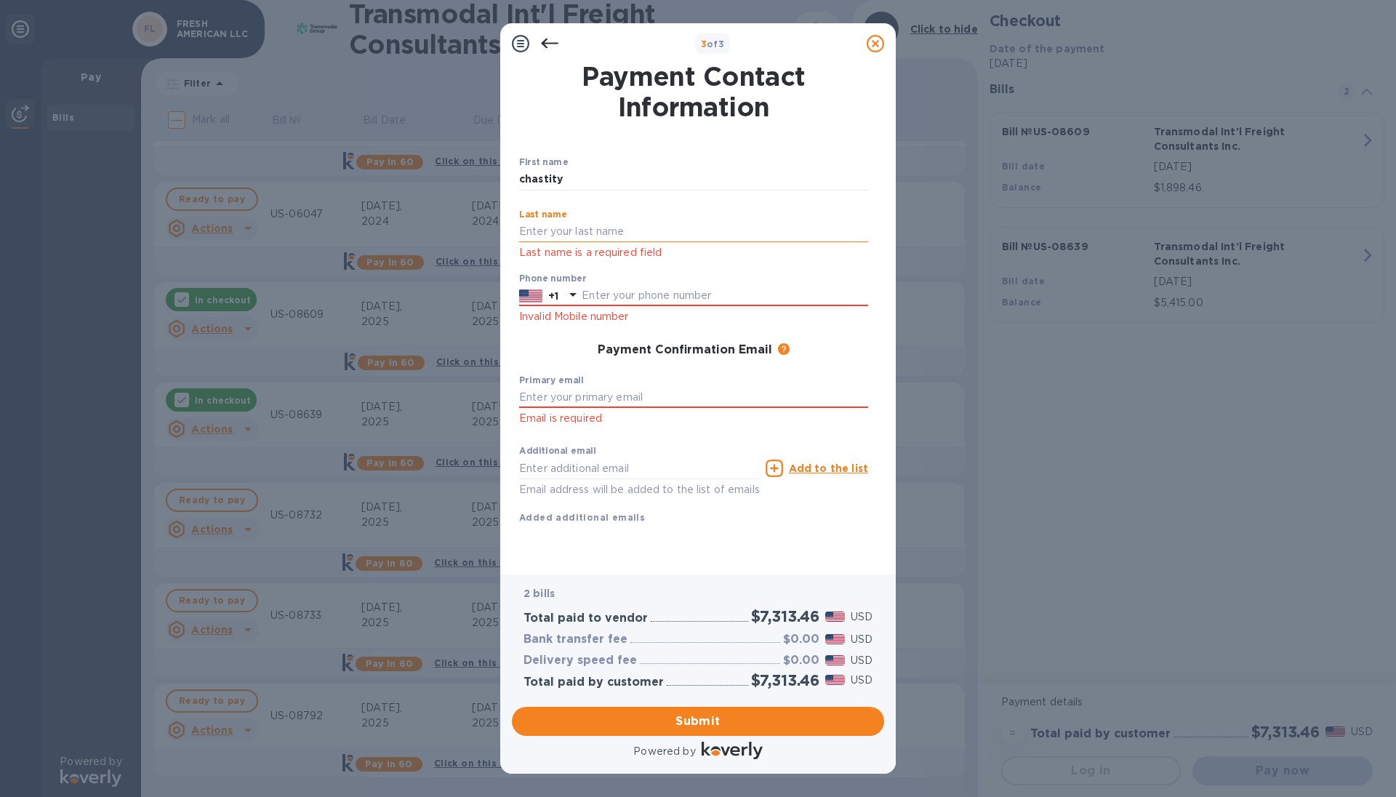
click at [616, 236] on input "text" at bounding box center [693, 232] width 349 height 22
type input "[PERSON_NAME]"
click at [633, 294] on input "text" at bounding box center [725, 296] width 287 height 22
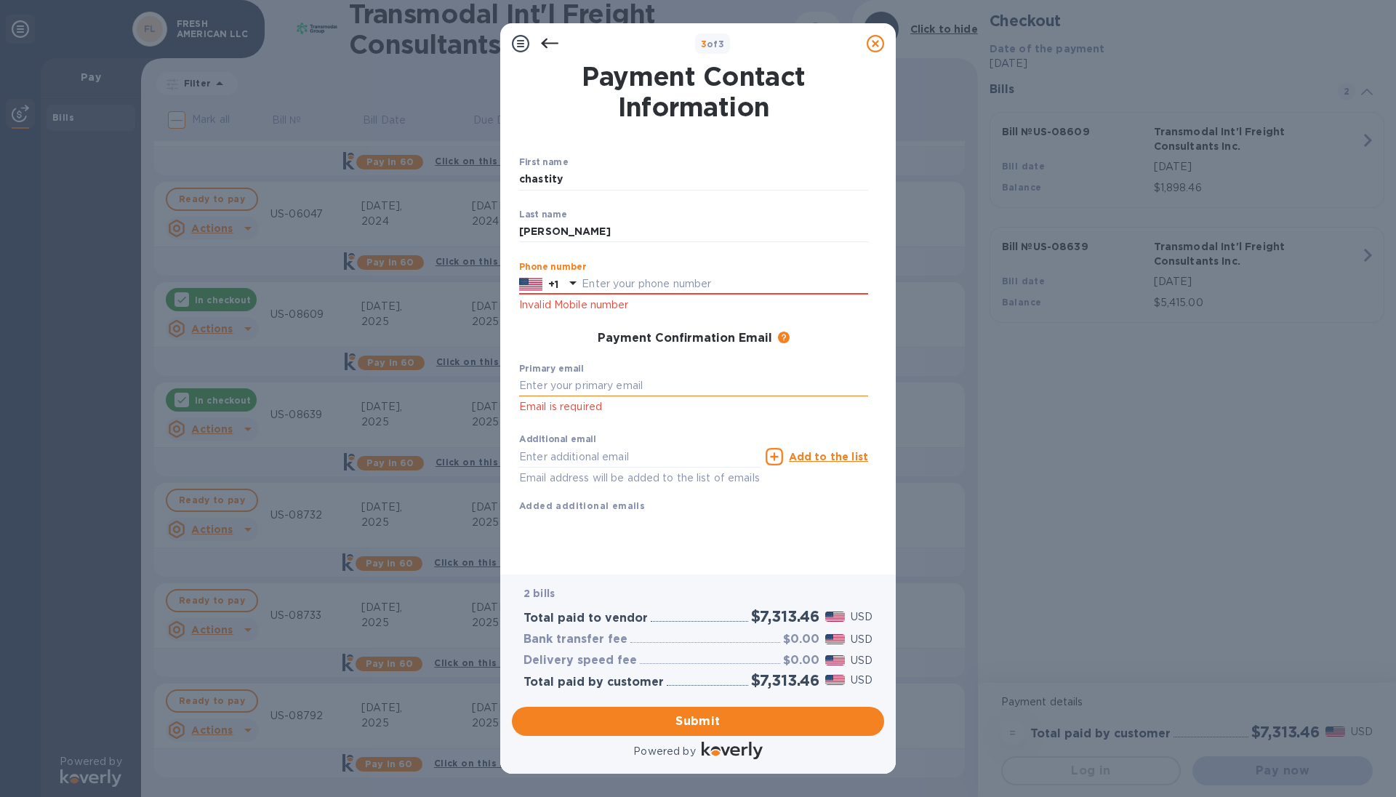
click at [631, 383] on input "text" at bounding box center [693, 386] width 349 height 22
type input "[EMAIL_ADDRESS][DOMAIN_NAME]"
click at [655, 282] on input "text" at bounding box center [725, 284] width 287 height 22
click at [590, 281] on input "text" at bounding box center [725, 284] width 287 height 22
click at [657, 281] on input "text" at bounding box center [725, 284] width 287 height 22
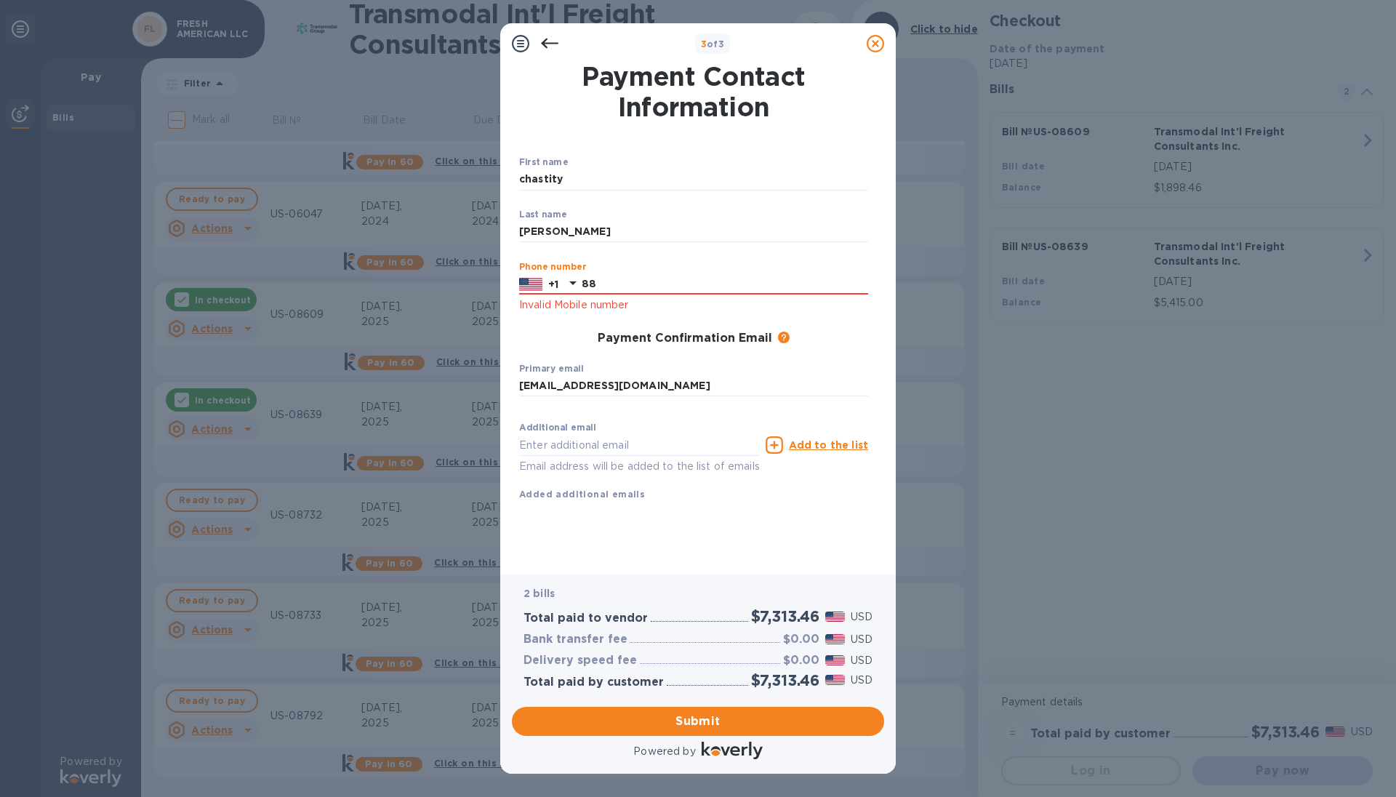
type input "8"
click at [757, 275] on input "8009827210" at bounding box center [725, 284] width 287 height 22
drag, startPoint x: 605, startPoint y: 284, endPoint x: 627, endPoint y: 290, distance: 22.6
click at [605, 285] on input "8009827210" at bounding box center [725, 284] width 287 height 22
type input "8009827210"
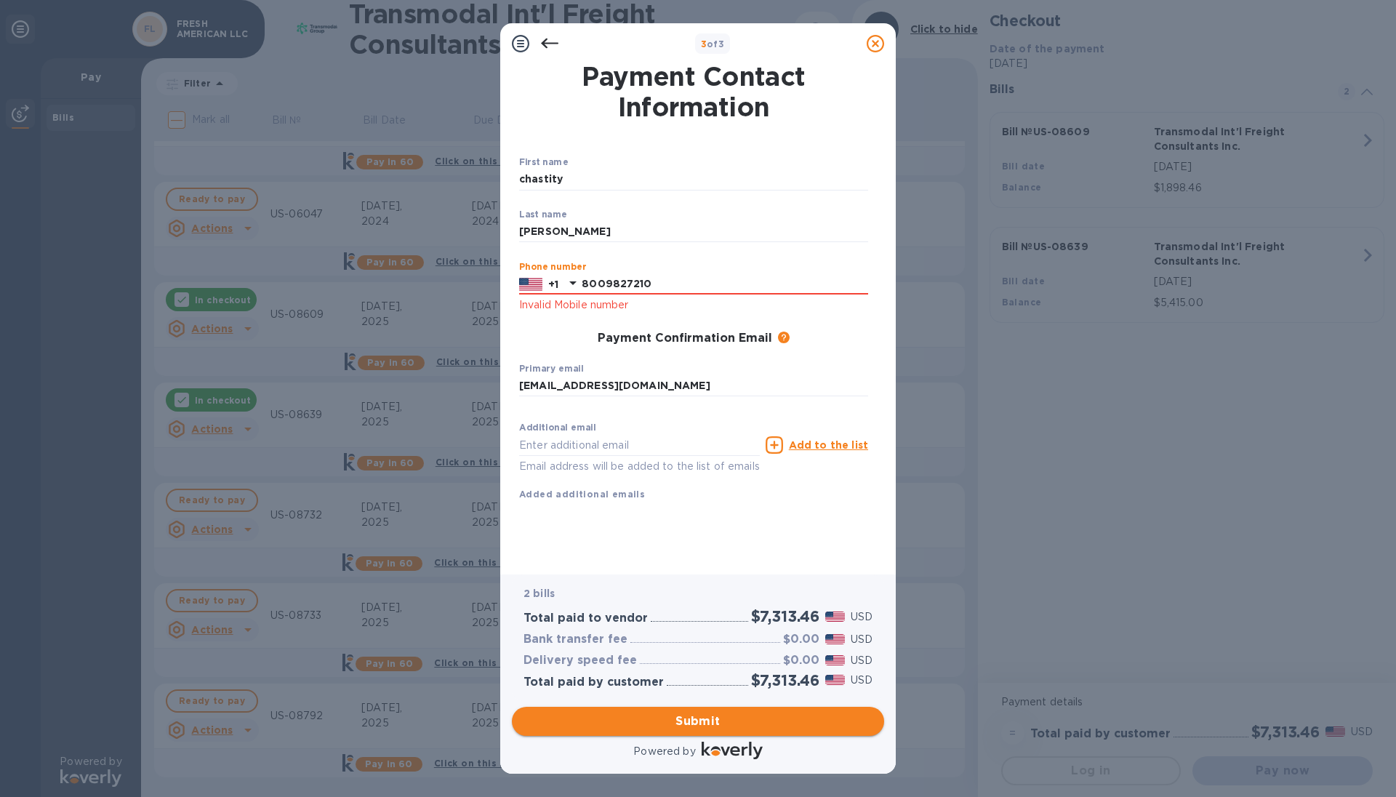
click at [702, 726] on span "Submit" at bounding box center [698, 721] width 349 height 17
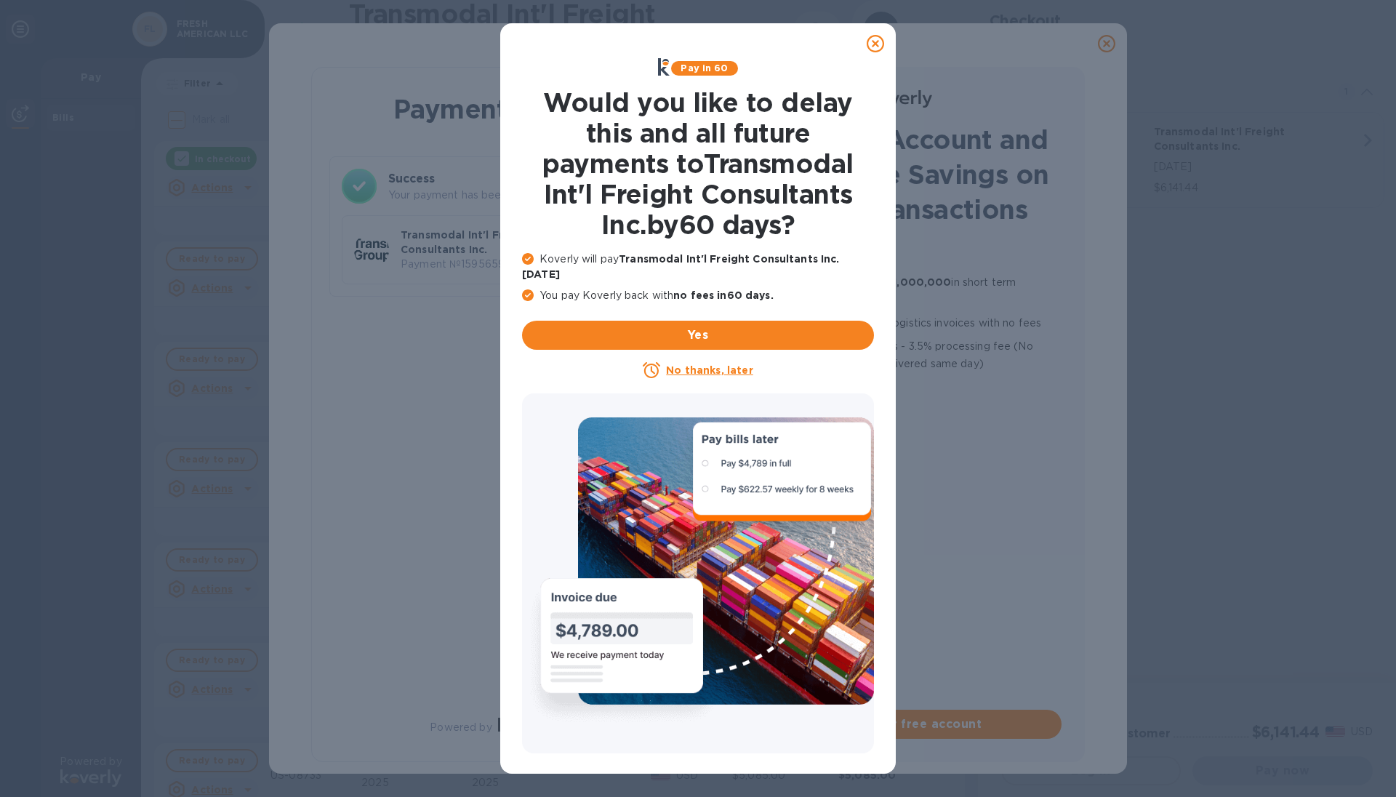
click at [716, 364] on u "No thanks, later" at bounding box center [709, 370] width 87 height 12
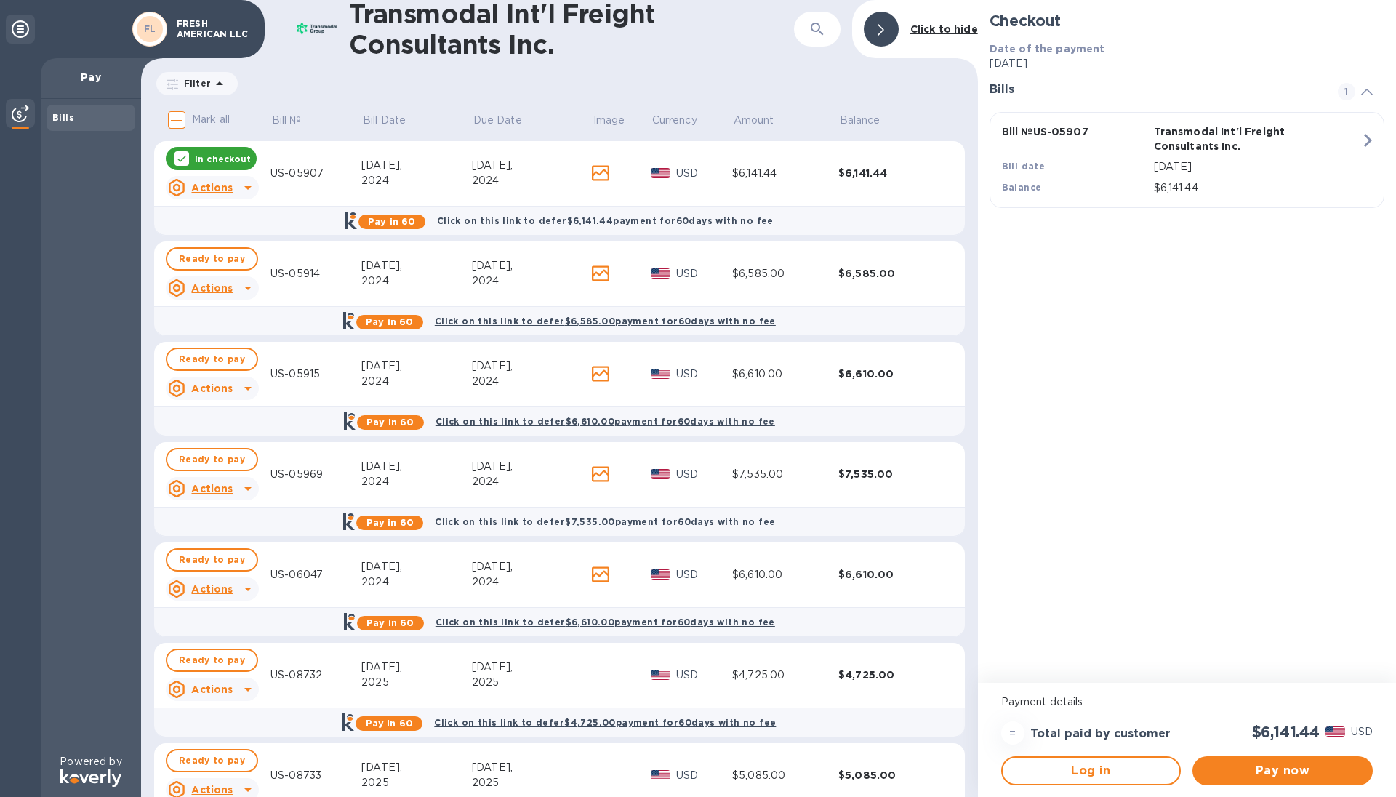
click at [172, 153] on div "In checkout" at bounding box center [211, 158] width 91 height 23
